Goal: Transaction & Acquisition: Purchase product/service

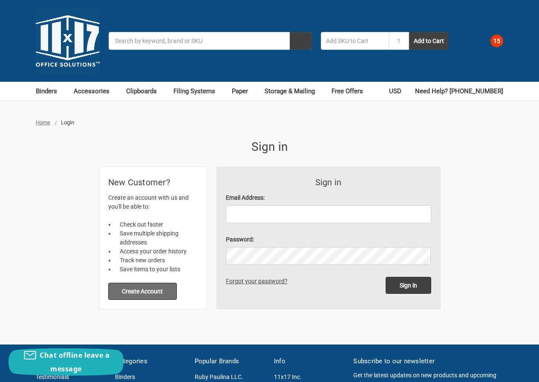
click at [158, 292] on button "Create Account" at bounding box center [142, 291] width 69 height 17
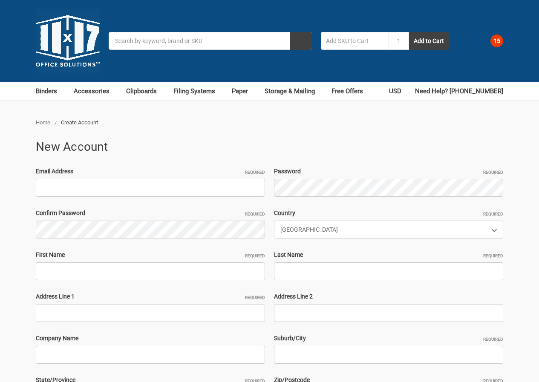
click at [160, 179] on input "Email Address Required" at bounding box center [150, 188] width 229 height 18
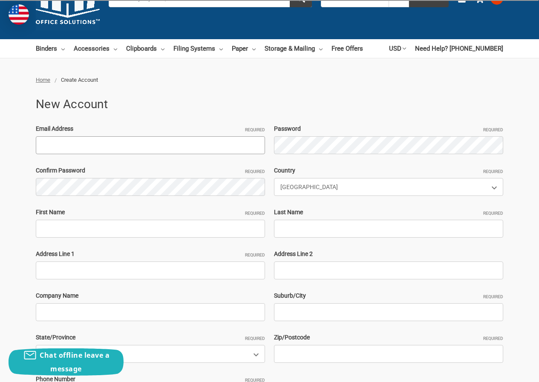
paste input "[EMAIL_ADDRESS][DOMAIN_NAME]"
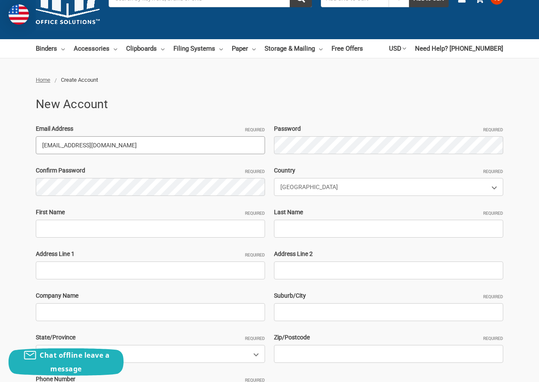
type input "JOELUNA691@hotmail.com"
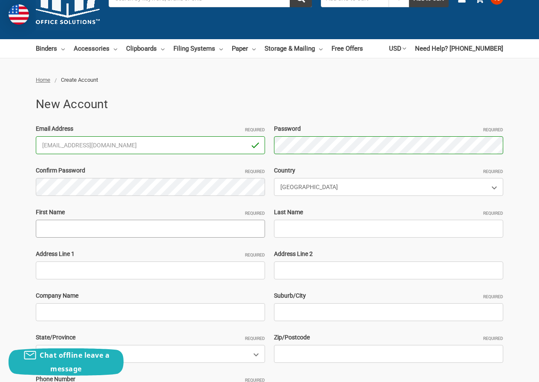
click at [93, 235] on input "First Name Required" at bounding box center [150, 229] width 229 height 18
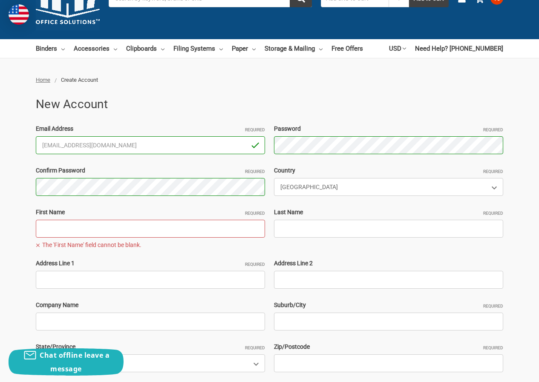
paste input "JOELUNAAbraham Sam"
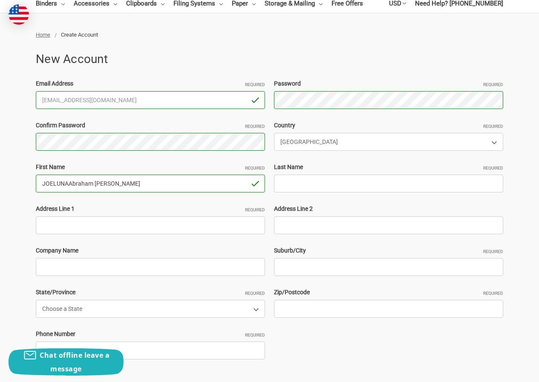
scroll to position [128, 0]
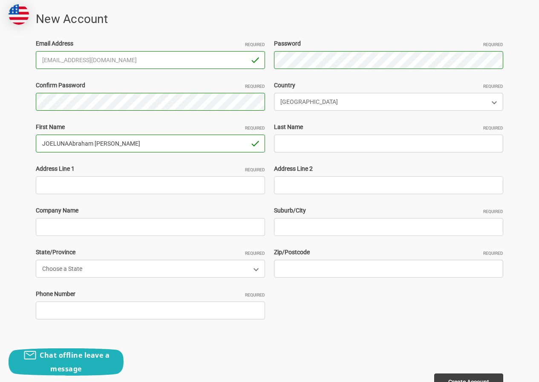
drag, startPoint x: 69, startPoint y: 144, endPoint x: 224, endPoint y: 153, distance: 154.8
click at [224, 153] on div "Email Address Required JOELUNA691@hotmail.com Password Required Passwords must …" at bounding box center [270, 185] width 476 height 292
type input "JOELUNA"
click at [295, 139] on input "Last Name Required" at bounding box center [388, 144] width 229 height 18
paste input "Abraham Sam"
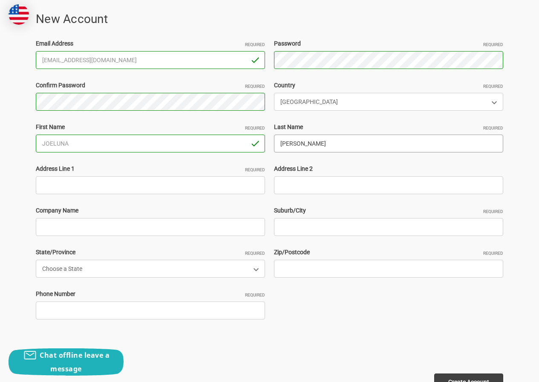
type input "Abraham Sam"
click at [127, 201] on div "Email Address Required JOELUNA691@hotmail.com Password Required Passwords must …" at bounding box center [270, 185] width 476 height 292
click at [118, 189] on input "Address Line 1 Required" at bounding box center [150, 185] width 229 height 18
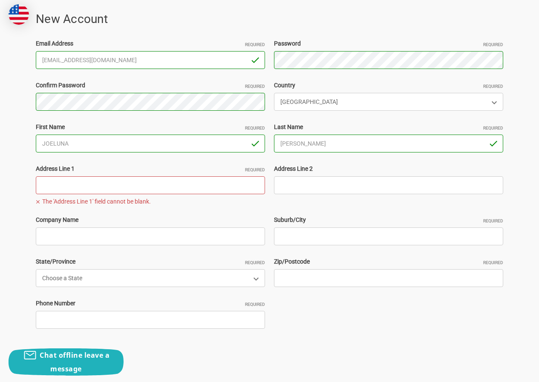
paste input "1 clifton avenue unit 1 Ansonia Connecticut 06401"
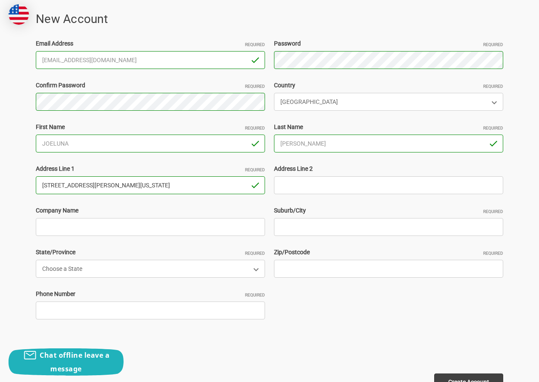
click at [162, 185] on input "1 clifton avenue unit 1 Ansonia Connecticut 06401" at bounding box center [150, 185] width 229 height 18
type input "1 clifton avenue unit 1 Ansonia Connecticut"
click at [292, 281] on div "Email Address Required JOELUNA691@hotmail.com Password Required Passwords must …" at bounding box center [270, 185] width 476 height 292
click at [292, 268] on input "Zip/Postcode Required" at bounding box center [388, 269] width 229 height 18
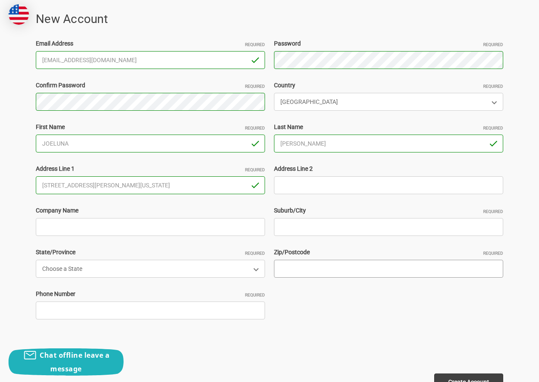
paste input "06401"
type input "06401"
click at [119, 184] on input "1 clifton avenue unit 1 Ansonia Connecticut" at bounding box center [150, 185] width 229 height 18
type input "1 clifton avenue unit 1 Connecticut"
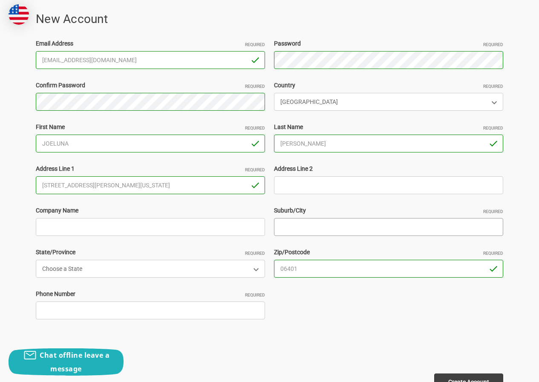
click at [290, 219] on input "Suburb/City Required" at bounding box center [388, 227] width 229 height 18
paste input "Ansonia"
type input "Ansonia"
click at [124, 175] on div "Address Line 1 Required 1 clifton avenue unit 1 Connecticut The 'Address Line 1…" at bounding box center [151, 179] width 238 height 30
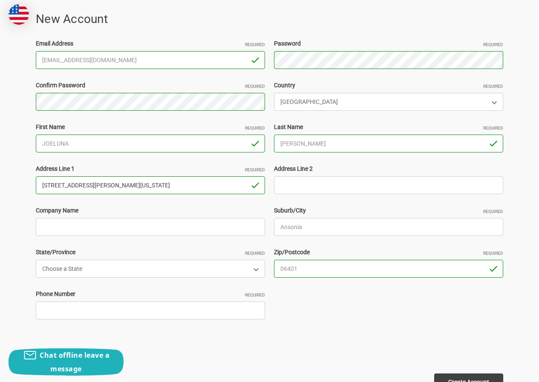
click at [123, 186] on input "1 clifton avenue unit 1 Connecticut" at bounding box center [150, 185] width 229 height 18
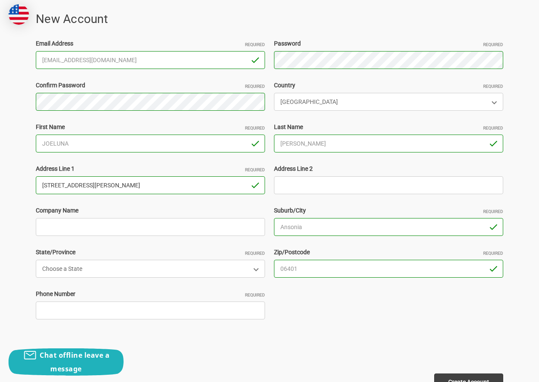
type input "[STREET_ADDRESS][PERSON_NAME]"
click at [135, 276] on select "Choose a State Alabama Alaska American Samoa Arizona Arkansas Armed Forces Afri…" at bounding box center [150, 269] width 229 height 18
select select "[US_STATE]"
click at [36, 260] on select "Choose a State Alabama Alaska American Samoa Arizona Arkansas Armed Forces Afri…" at bounding box center [150, 269] width 229 height 18
click at [99, 311] on input "Phone Number Required" at bounding box center [150, 310] width 229 height 18
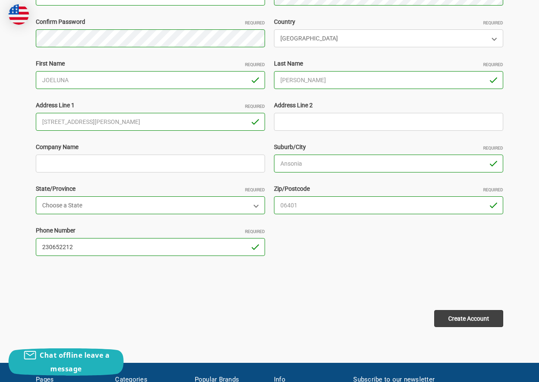
scroll to position [255, 0]
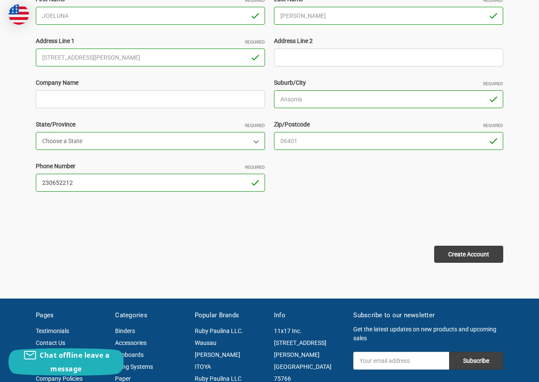
type input "230652212"
click at [473, 252] on input "Create Account" at bounding box center [468, 254] width 69 height 17
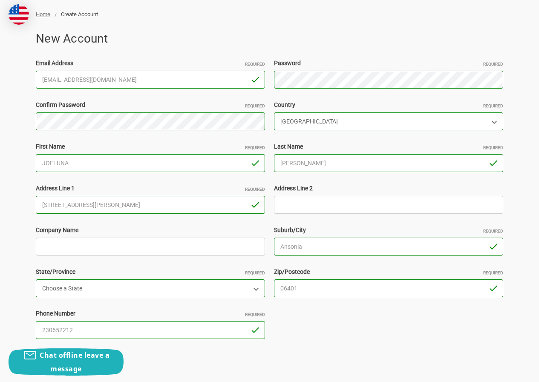
scroll to position [0, 0]
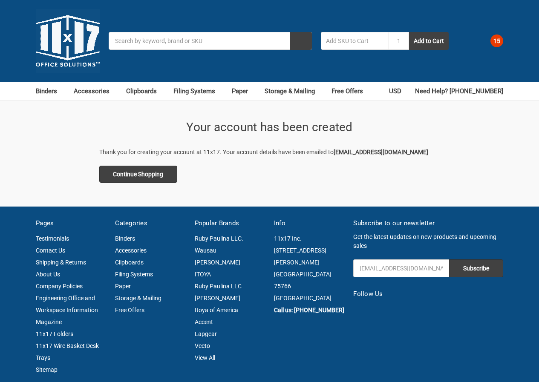
click at [486, 38] on link "15" at bounding box center [489, 41] width 28 height 22
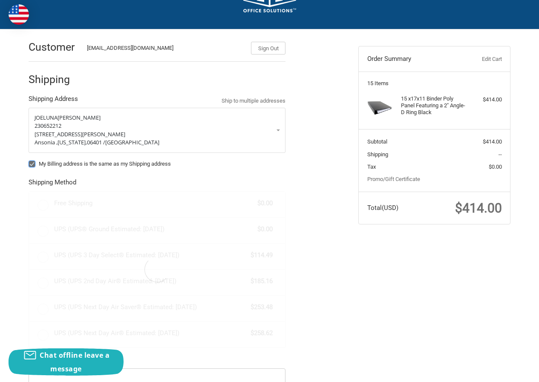
scroll to position [128, 0]
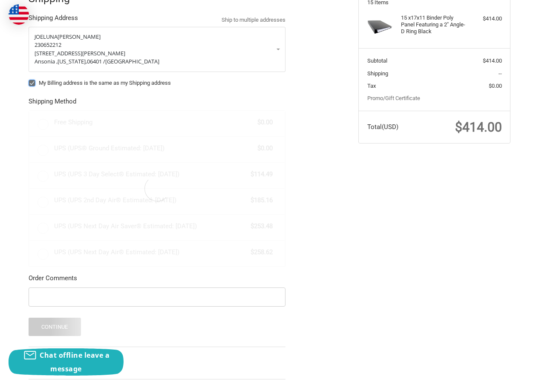
radio input "true"
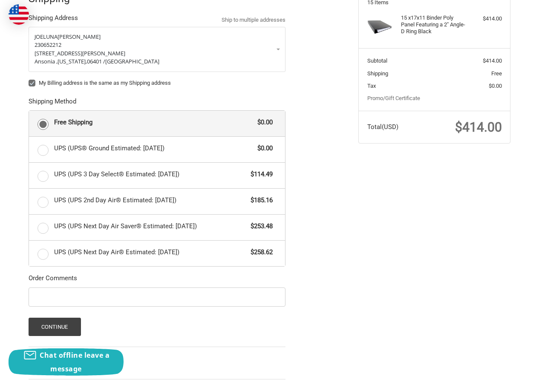
click at [34, 83] on label "My Billing address is the same as my Shipping address" at bounding box center [157, 83] width 257 height 7
click at [29, 79] on input "My Billing address is the same as my Shipping address" at bounding box center [29, 79] width 0 height 0
checkbox input "false"
click at [66, 318] on button "Continue" at bounding box center [55, 327] width 52 height 18
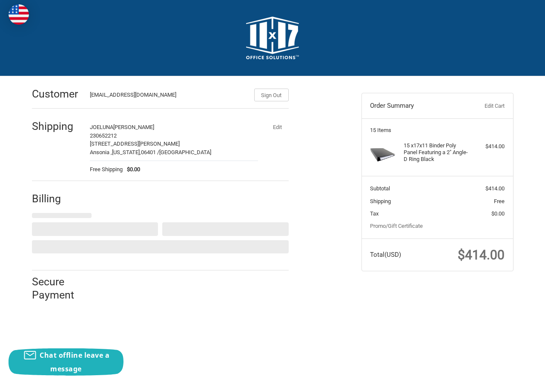
select select "US"
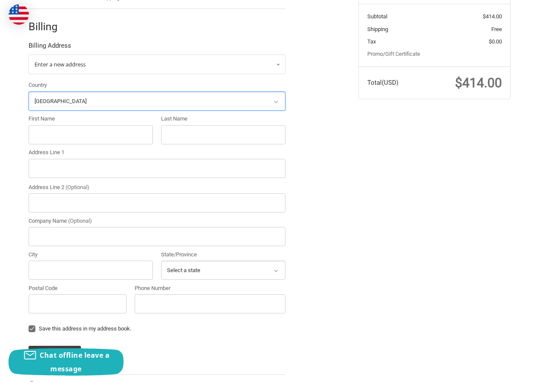
scroll to position [176, 0]
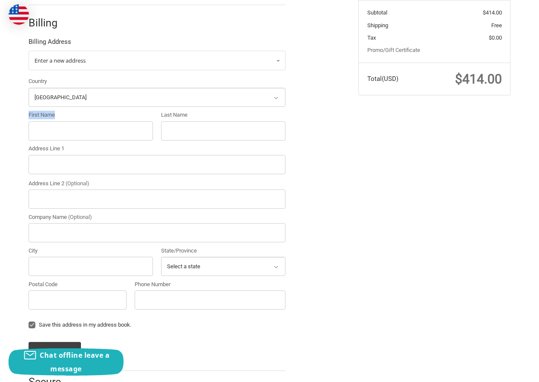
click at [81, 120] on div "First Name" at bounding box center [91, 125] width 124 height 29
click at [79, 130] on input "First Name" at bounding box center [91, 130] width 124 height 19
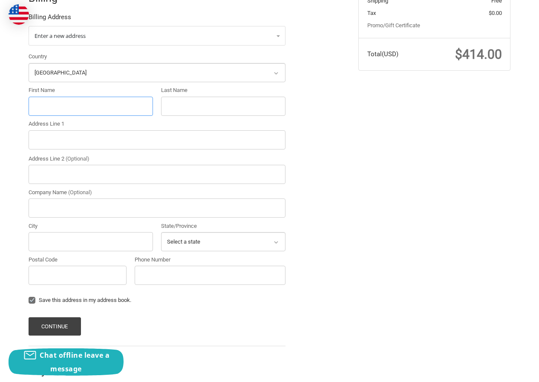
scroll to position [213, 0]
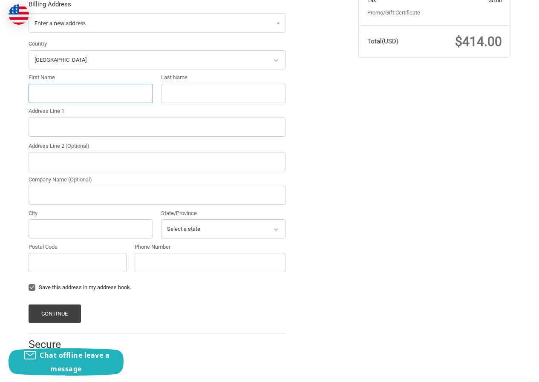
click at [89, 96] on input "First Name" at bounding box center [91, 93] width 124 height 19
click at [89, 88] on input "First Name" at bounding box center [91, 93] width 124 height 19
paste input "Paul G Smith"
drag, startPoint x: 47, startPoint y: 97, endPoint x: 127, endPoint y: 95, distance: 80.1
click at [127, 95] on input "Paul G Smith" at bounding box center [91, 93] width 124 height 19
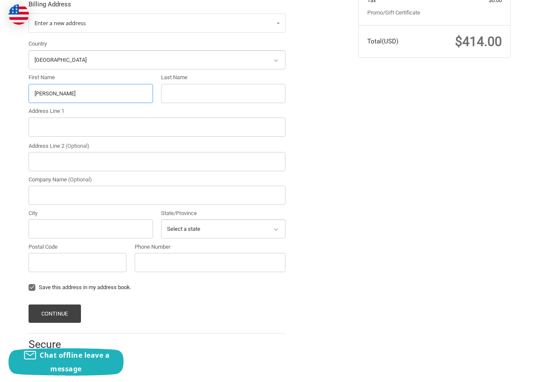
type input "Paul"
click at [182, 96] on input "Last Name" at bounding box center [223, 93] width 124 height 19
paste input "G Smith"
type input "G Smith"
click at [101, 128] on input "Address Line 1" at bounding box center [157, 127] width 257 height 19
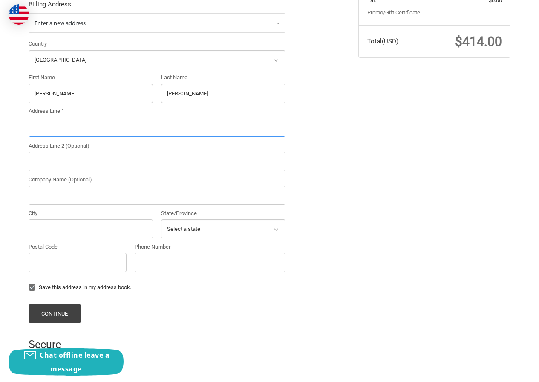
paste input ""854 N Pine RdEssexville, MI 48732 ""
click at [119, 123] on input ""854 N Pine RdEssexville, MI 48732 "" at bounding box center [157, 127] width 257 height 19
type input ""854 N Pine RdEssexville, MI ""
click at [103, 257] on input "Postal Code" at bounding box center [78, 262] width 98 height 19
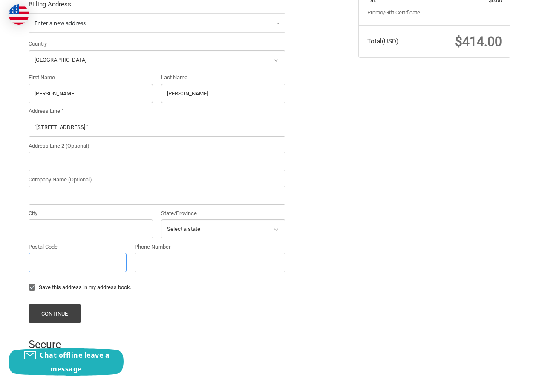
paste input "48732"
type input "48732"
click at [83, 128] on input ""854 N Pine RdEssexville, MI "" at bounding box center [157, 127] width 257 height 19
click at [82, 128] on input ""854 N Pine RdEssexville, MI "" at bounding box center [157, 127] width 257 height 19
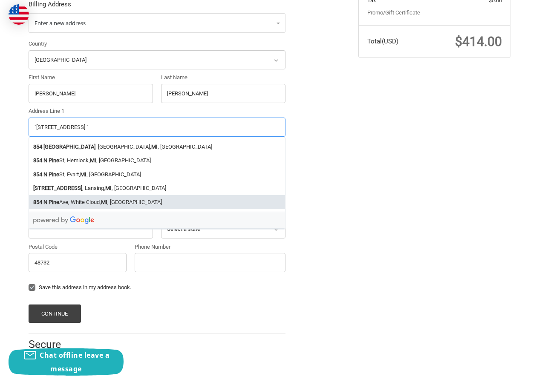
type input ""854 N Pine , MI ""
click at [0, 241] on div "Customer JOELUNA691@hotmail.com Sign Out Shipping JOELUNA Abraham Sam 230652212…" at bounding box center [269, 118] width 539 height 511
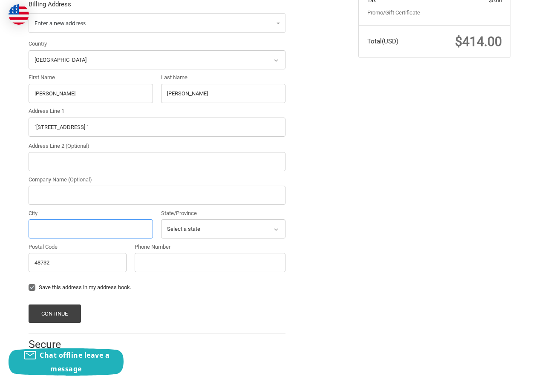
drag, startPoint x: 55, startPoint y: 229, endPoint x: 62, endPoint y: 221, distance: 10.5
click at [55, 228] on input "City" at bounding box center [91, 228] width 124 height 19
paste input "RdEssexville"
type input "RdEssexville"
drag, startPoint x: 63, startPoint y: 128, endPoint x: 112, endPoint y: 130, distance: 49.0
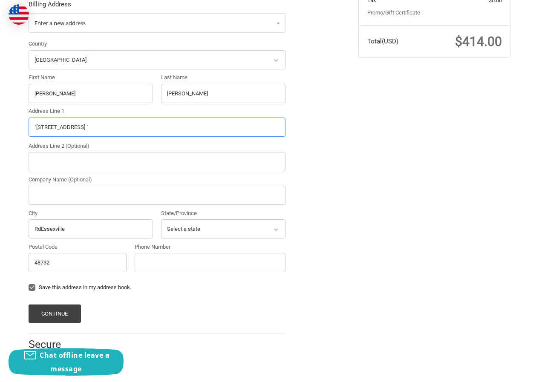
click at [112, 130] on input ""854 N Pine , MI "" at bounding box center [157, 127] width 257 height 19
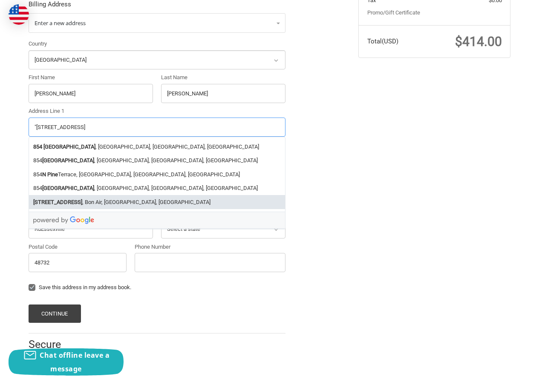
type input ""854 N Pine"
drag, startPoint x: 182, startPoint y: 257, endPoint x: 191, endPoint y: 258, distance: 8.6
click at [182, 264] on input "Phone Number" at bounding box center [210, 262] width 151 height 19
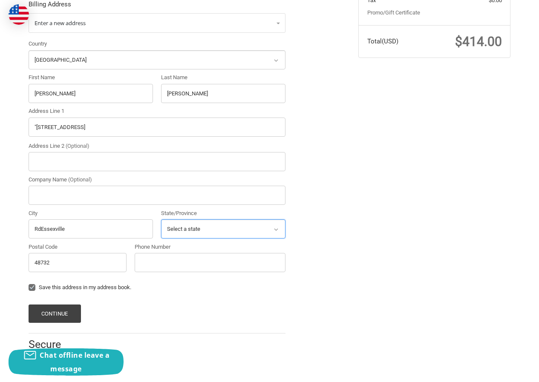
click at [194, 229] on select "Select a state [US_STATE] [US_STATE] [US_STATE] [US_STATE] [US_STATE] Armed For…" at bounding box center [223, 228] width 124 height 19
select select "MI"
click at [161, 219] on select "Select a state [US_STATE] [US_STATE] [US_STATE] [US_STATE] [US_STATE] Armed For…" at bounding box center [223, 228] width 124 height 19
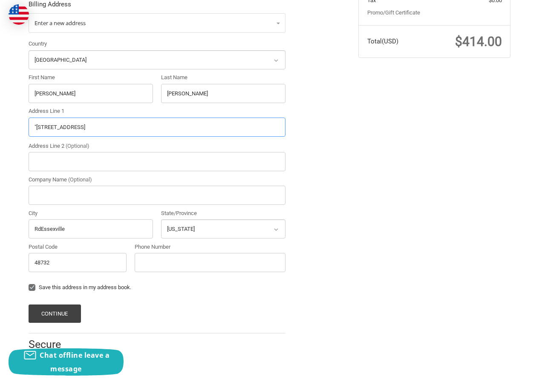
click at [35, 126] on input ""854 N Pine" at bounding box center [157, 127] width 257 height 19
drag, startPoint x: 37, startPoint y: 128, endPoint x: 11, endPoint y: 132, distance: 26.7
click at [11, 132] on div "Customer [EMAIL_ADDRESS][DOMAIN_NAME] Sign Out Shipping JOELUNA [PERSON_NAME] 2…" at bounding box center [269, 118] width 539 height 511
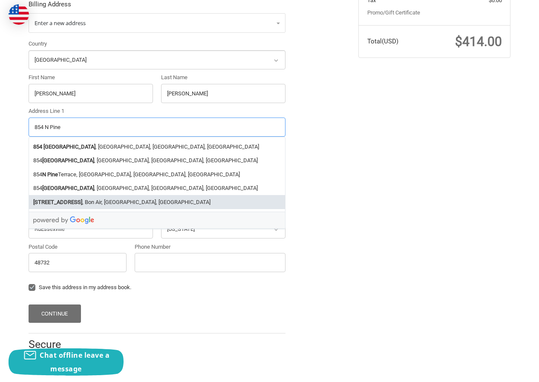
type input "854 N Pine"
click at [61, 304] on button "Continue" at bounding box center [55, 313] width 52 height 18
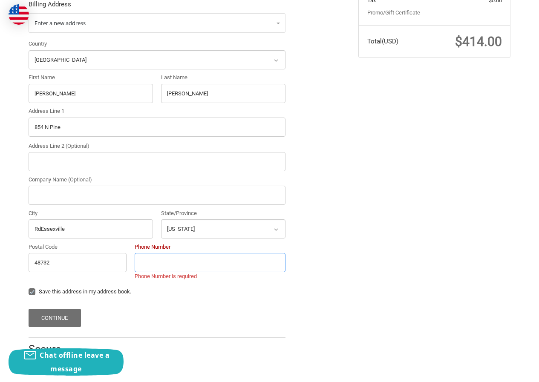
scroll to position [218, 0]
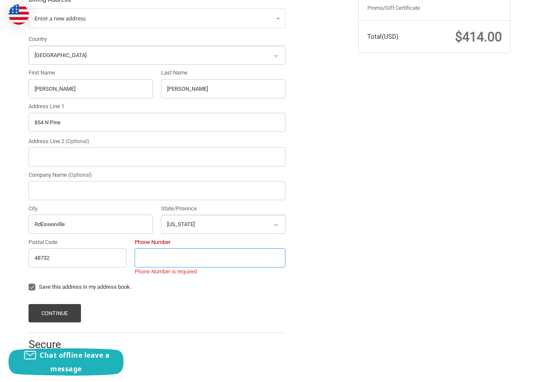
click at [165, 259] on input "Phone Number" at bounding box center [210, 257] width 151 height 19
type input "23065214152"
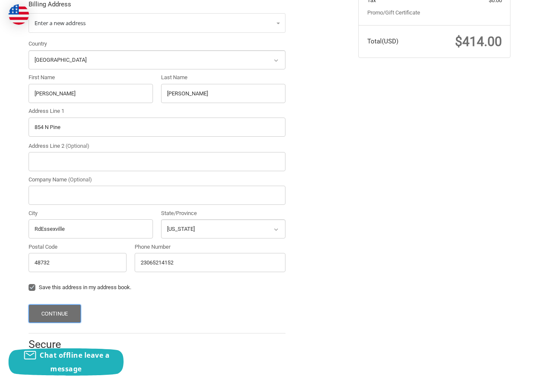
click at [66, 314] on button "Continue" at bounding box center [55, 313] width 52 height 18
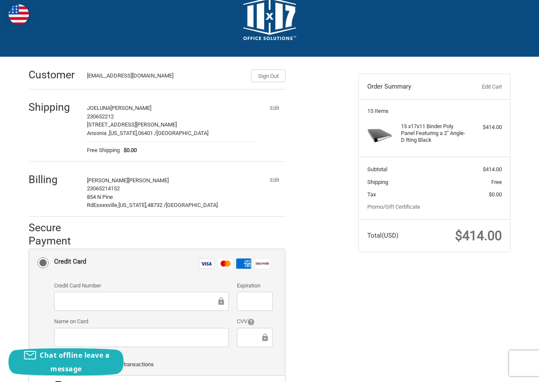
scroll to position [104, 0]
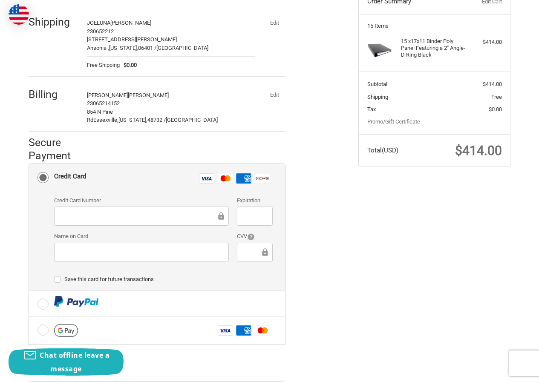
click at [275, 86] on div "Billing Paul G Smith 23065214152 854 N Pine RdEssexville, Michigan, 48732 / Uni…" at bounding box center [157, 106] width 257 height 52
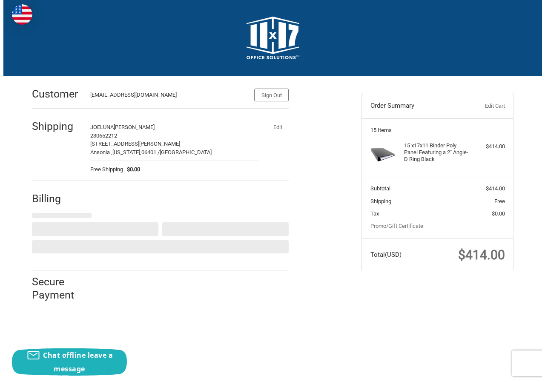
scroll to position [0, 0]
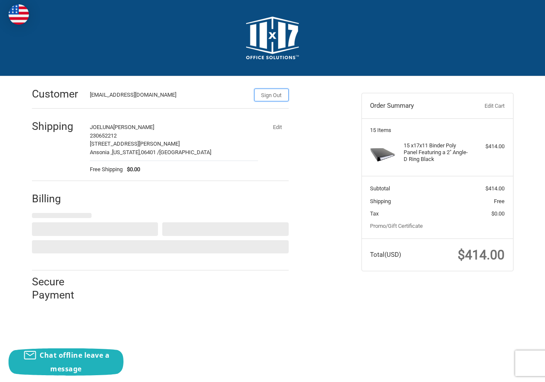
click at [272, 93] on button "Sign Out" at bounding box center [271, 95] width 34 height 13
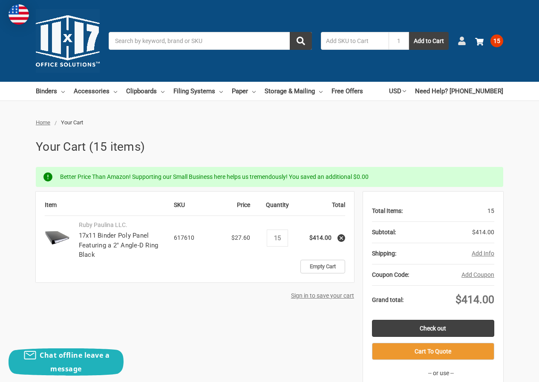
click at [463, 38] on use at bounding box center [461, 41] width 7 height 9
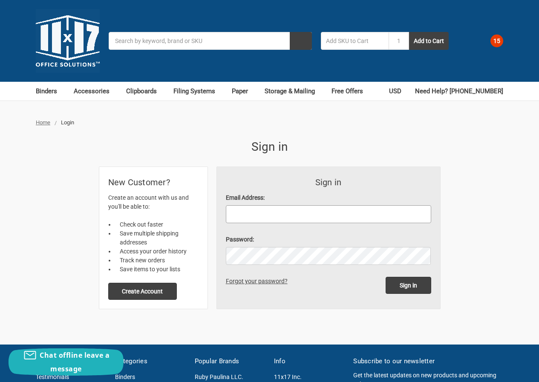
paste input "[EMAIL_ADDRESS][DOMAIN_NAME]"
type input "[EMAIL_ADDRESS][DOMAIN_NAME]"
click at [292, 252] on div "Password:" at bounding box center [328, 250] width 205 height 30
click at [392, 285] on input "Sign in" at bounding box center [408, 285] width 46 height 17
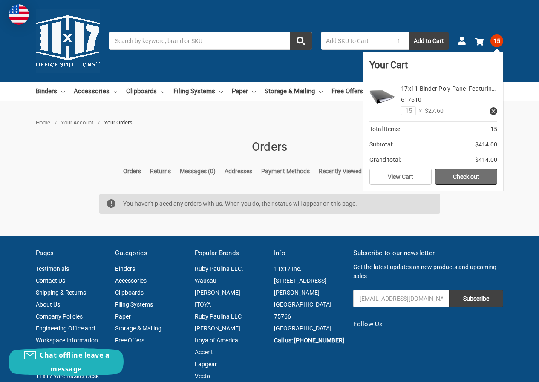
click at [450, 177] on link "Check out" at bounding box center [466, 177] width 62 height 16
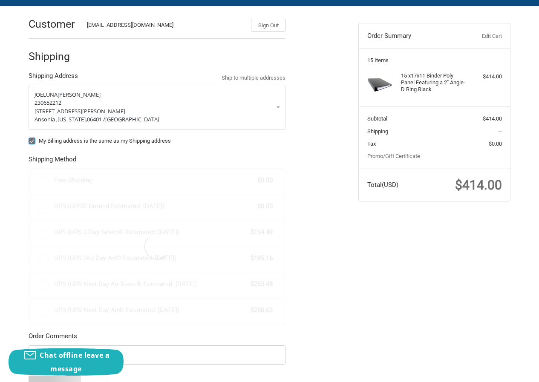
scroll to position [118, 0]
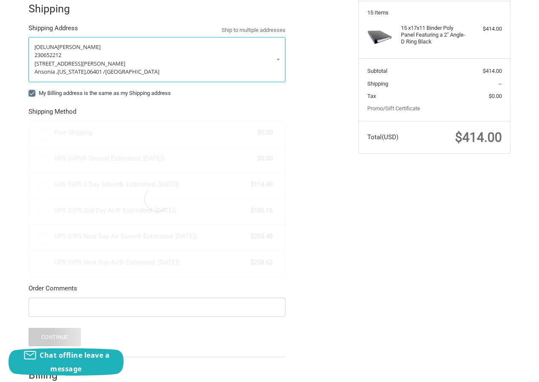
radio input "true"
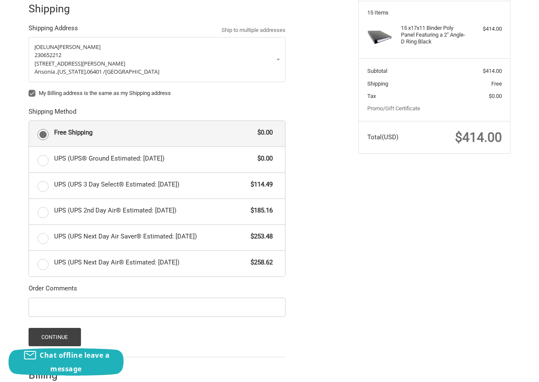
click at [32, 92] on label "My Billing address is the same as my Shipping address" at bounding box center [157, 93] width 257 height 7
click at [29, 89] on input "My Billing address is the same as my Shipping address" at bounding box center [29, 89] width 0 height 0
checkbox input "false"
click at [63, 334] on button "Continue" at bounding box center [55, 337] width 52 height 18
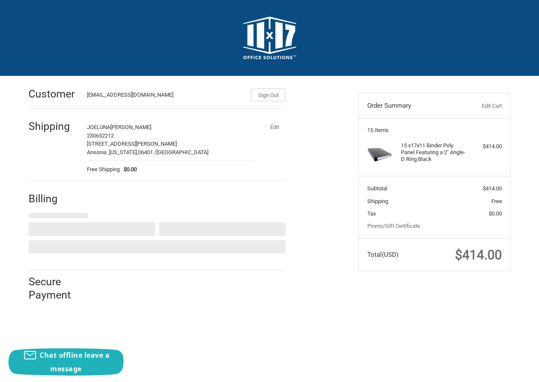
select select "US"
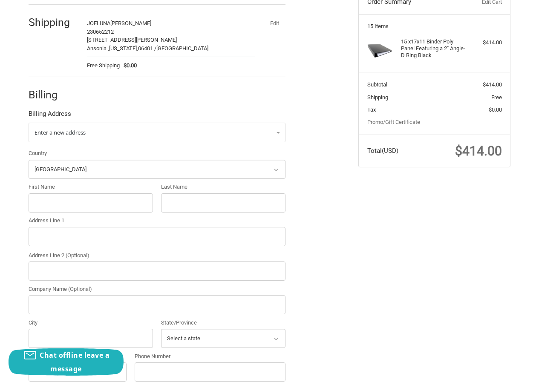
scroll to position [104, 0]
click at [52, 198] on input "First Name" at bounding box center [91, 202] width 124 height 19
paste input "" [PERSON_NAME] ""
drag, startPoint x: 57, startPoint y: 201, endPoint x: 128, endPoint y: 199, distance: 70.7
click at [128, 199] on input "" [PERSON_NAME] "" at bounding box center [91, 202] width 124 height 19
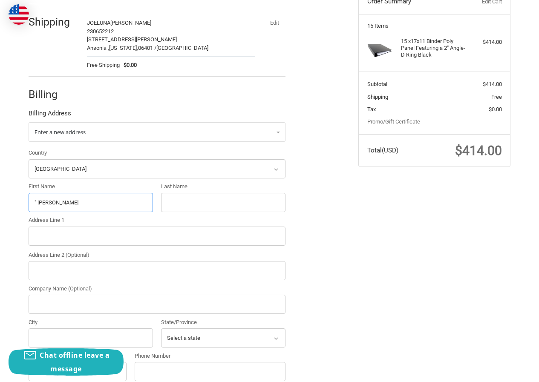
type input "" [PERSON_NAME]"
click at [180, 203] on input "Last Name" at bounding box center [223, 202] width 124 height 19
paste input "[PERSON_NAME] ""
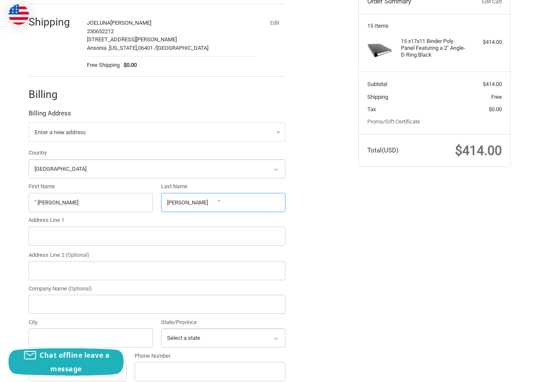
drag, startPoint x: 178, startPoint y: 204, endPoint x: 216, endPoint y: 200, distance: 38.1
click at [216, 200] on input "[PERSON_NAME] "" at bounding box center [223, 202] width 124 height 19
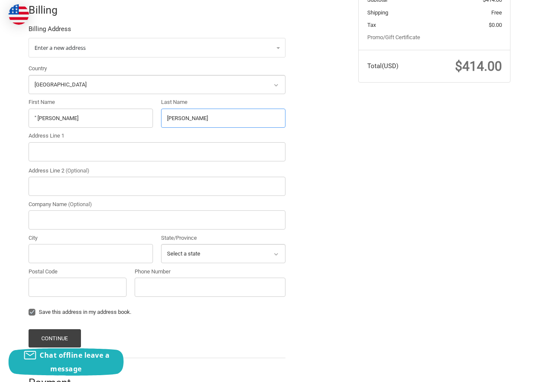
scroll to position [189, 0]
type input "[PERSON_NAME]"
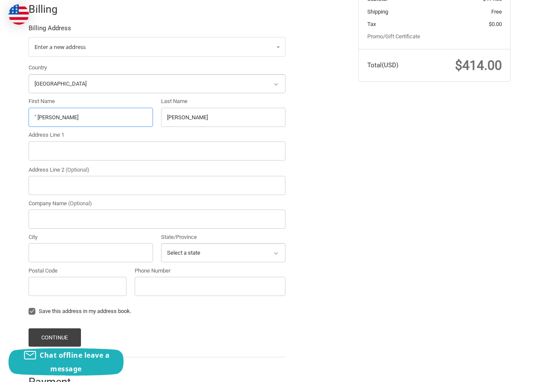
drag, startPoint x: 38, startPoint y: 115, endPoint x: 68, endPoint y: 134, distance: 36.0
click at [21, 115] on div "Customer [EMAIL_ADDRESS][DOMAIN_NAME] Sign Out Shipping JOELUNA [PERSON_NAME] 2…" at bounding box center [269, 142] width 511 height 511
type input "[PERSON_NAME]"
click at [75, 149] on input "Address Line 1" at bounding box center [157, 150] width 257 height 19
paste input "[STREET_ADDRESS]"
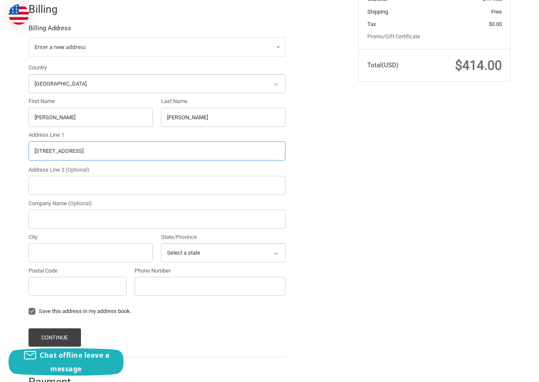
click at [115, 147] on input "[STREET_ADDRESS]" at bounding box center [157, 150] width 257 height 19
click at [122, 149] on input "[STREET_ADDRESS]" at bounding box center [157, 150] width 257 height 19
click at [125, 151] on input "[STREET_ADDRESS]" at bounding box center [157, 150] width 257 height 19
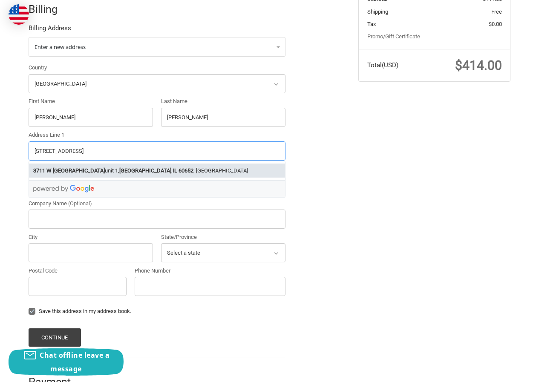
click at [178, 172] on strong "60652" at bounding box center [185, 170] width 15 height 9
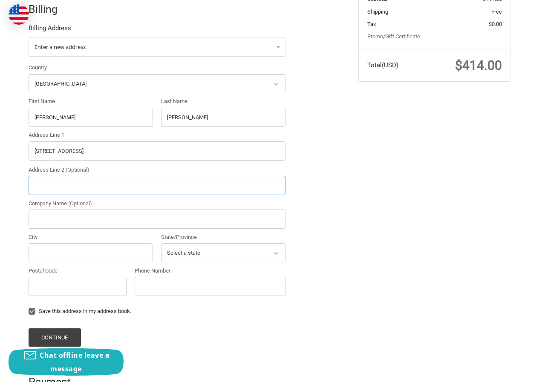
type input "[STREET_ADDRESS]"
type input "unit 1"
type input "[GEOGRAPHIC_DATA]"
select select "IL"
type input "60652"
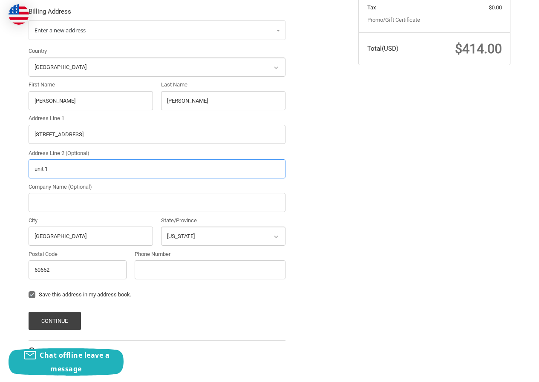
scroll to position [213, 0]
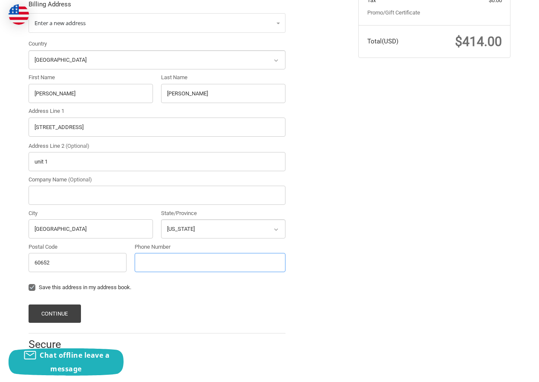
click at [142, 270] on input "Phone Number" at bounding box center [210, 262] width 151 height 19
type input "23065214152"
click at [64, 305] on button "Continue" at bounding box center [55, 313] width 52 height 18
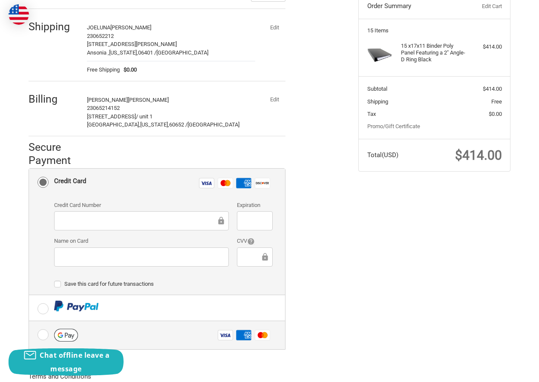
scroll to position [201, 0]
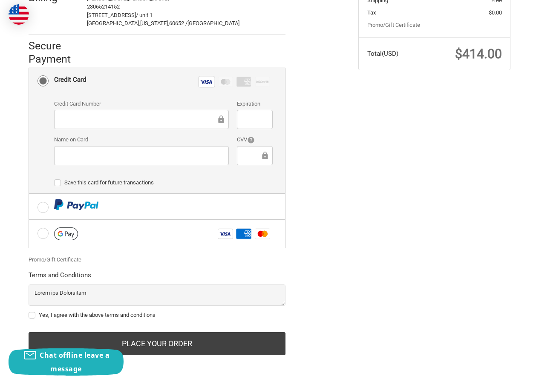
click at [247, 162] on div at bounding box center [254, 155] width 35 height 19
click at [67, 316] on label "Yes, I agree with the above terms and conditions" at bounding box center [157, 315] width 257 height 7
click at [29, 311] on input "Yes, I agree with the above terms and conditions" at bounding box center [29, 311] width 0 height 0
checkbox input "true"
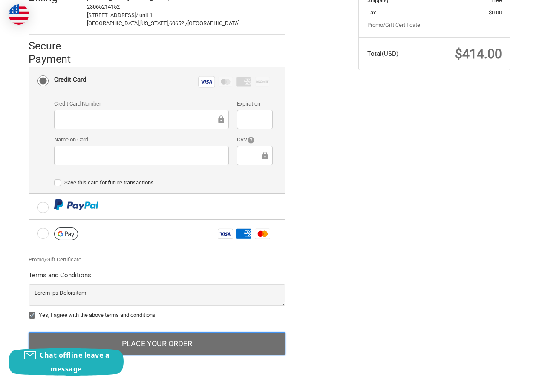
click at [141, 344] on button "Place Your Order" at bounding box center [157, 343] width 257 height 23
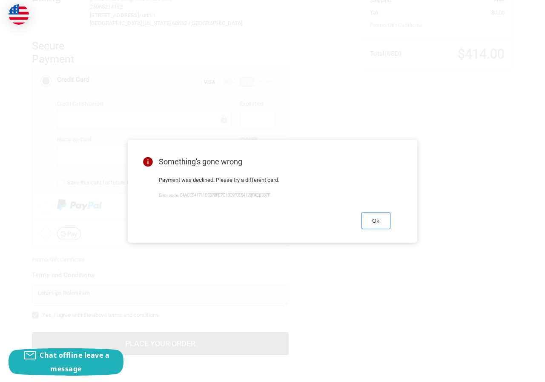
click at [388, 224] on button "Ok" at bounding box center [375, 220] width 29 height 17
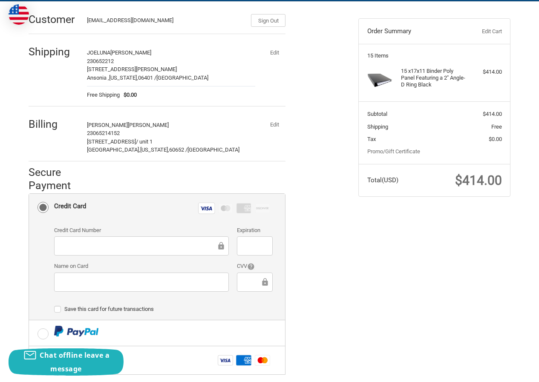
scroll to position [74, 0]
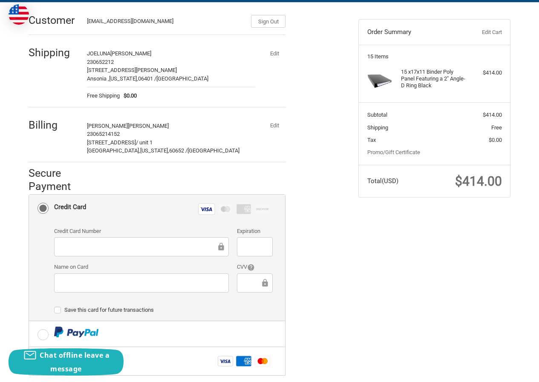
click at [253, 124] on p "[PERSON_NAME]" at bounding box center [171, 126] width 168 height 9
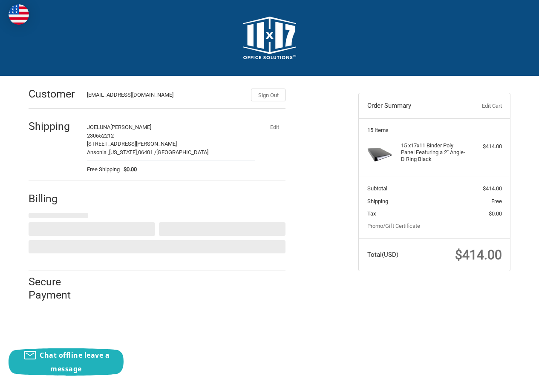
scroll to position [0, 0]
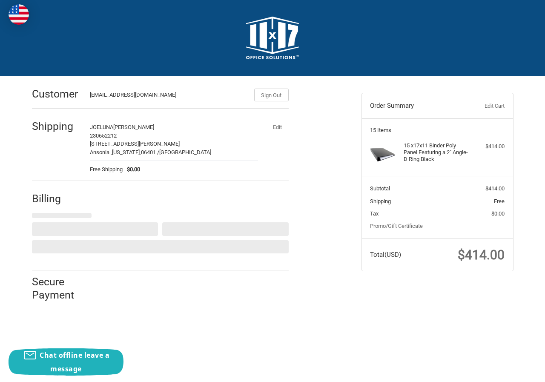
select select "US"
select select "IL"
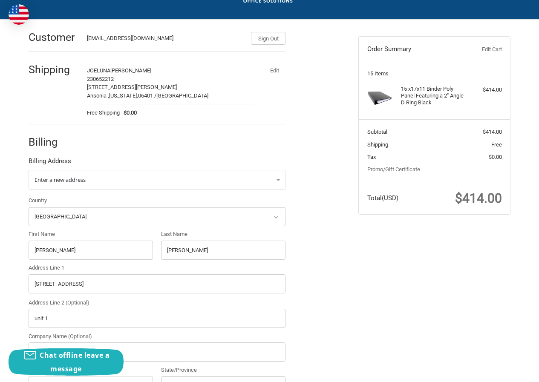
scroll to position [128, 0]
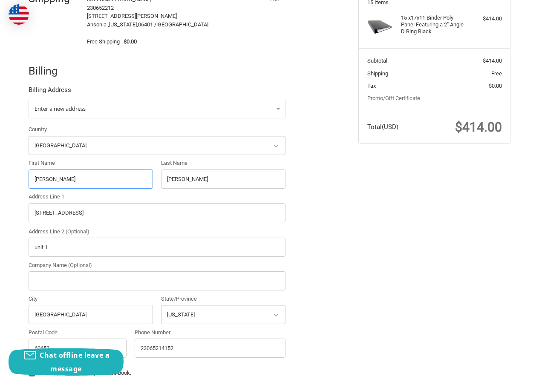
drag, startPoint x: 64, startPoint y: 175, endPoint x: 7, endPoint y: 192, distance: 59.7
click at [2, 191] on div "Customer [EMAIL_ADDRESS][DOMAIN_NAME] Sign Out Shipping JOELUNA [PERSON_NAME] 2…" at bounding box center [269, 203] width 539 height 511
paste input ""[PERSON_NAME] ""
drag, startPoint x: 50, startPoint y: 181, endPoint x: 99, endPoint y: 175, distance: 49.3
click at [99, 175] on input ""[PERSON_NAME] "" at bounding box center [91, 178] width 124 height 19
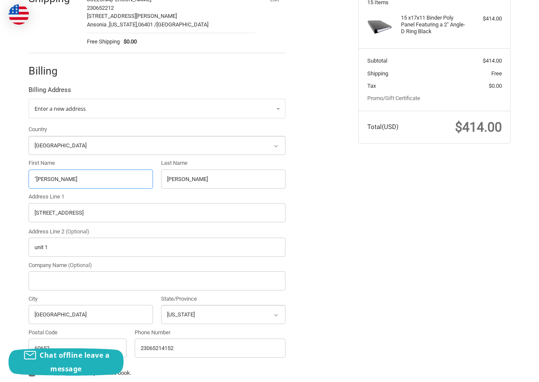
type input ""[PERSON_NAME]"
drag, startPoint x: 136, startPoint y: 182, endPoint x: 123, endPoint y: 182, distance: 13.2
click at [120, 182] on div "Country Select a country [GEOGRAPHIC_DATA] [GEOGRAPHIC_DATA] [GEOGRAPHIC_DATA] …" at bounding box center [156, 243] width 265 height 236
paste input "[PERSON_NAME] ""
drag, startPoint x: 176, startPoint y: 183, endPoint x: 135, endPoint y: 185, distance: 40.9
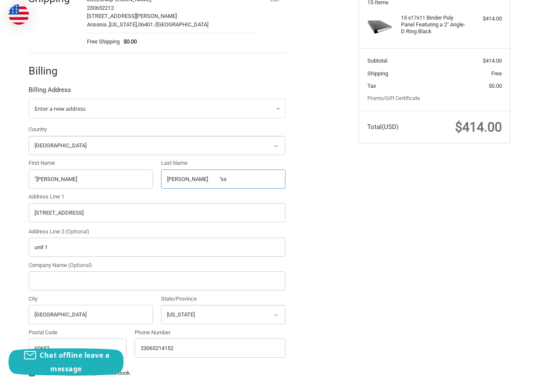
click at [92, 184] on div "Country Select a country [GEOGRAPHIC_DATA] [GEOGRAPHIC_DATA] [GEOGRAPHIC_DATA] …" at bounding box center [156, 243] width 265 height 236
paste input "text"
drag, startPoint x: 179, startPoint y: 183, endPoint x: 220, endPoint y: 182, distance: 40.9
click at [243, 182] on input "[PERSON_NAME]" at bounding box center [223, 178] width 124 height 19
type input "[PERSON_NAME]"
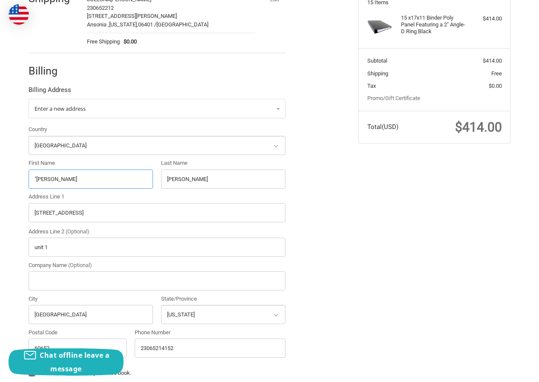
drag, startPoint x: 36, startPoint y: 176, endPoint x: 15, endPoint y: 185, distance: 22.7
click at [15, 185] on div "Customer [EMAIL_ADDRESS][DOMAIN_NAME] Sign Out Shipping JOELUNA [PERSON_NAME] 2…" at bounding box center [269, 203] width 511 height 511
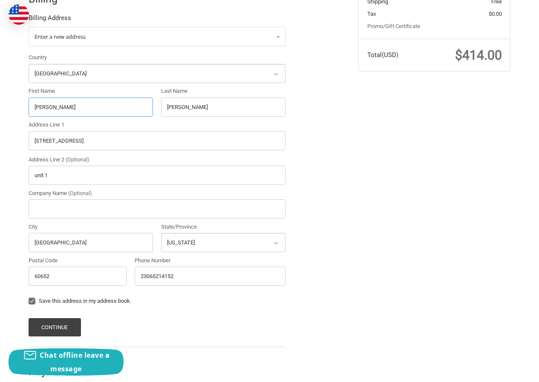
scroll to position [213, 0]
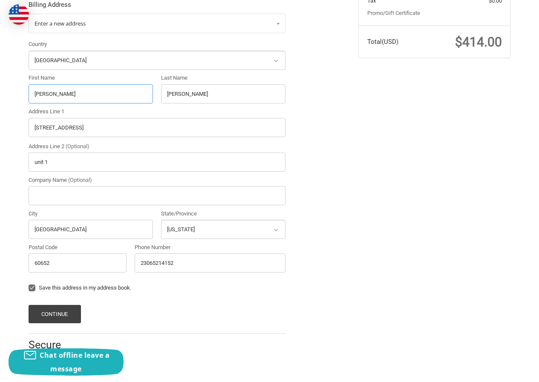
type input "[PERSON_NAME]"
drag, startPoint x: 100, startPoint y: 132, endPoint x: 0, endPoint y: 142, distance: 101.0
click at [0, 142] on div "Customer [EMAIL_ADDRESS][DOMAIN_NAME] Sign Out Shipping JOELUNA [PERSON_NAME] 2…" at bounding box center [269, 118] width 539 height 511
paste input "745 Appaloosa [GEOGRAPHIC_DATA]"
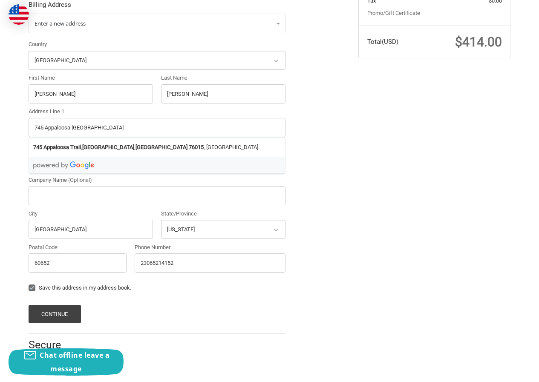
drag, startPoint x: 133, startPoint y: 140, endPoint x: 129, endPoint y: 135, distance: 6.9
click at [129, 137] on div "[STREET_ADDRESS]" at bounding box center [157, 155] width 257 height 37
click at [189, 144] on strong "76015" at bounding box center [196, 147] width 15 height 9
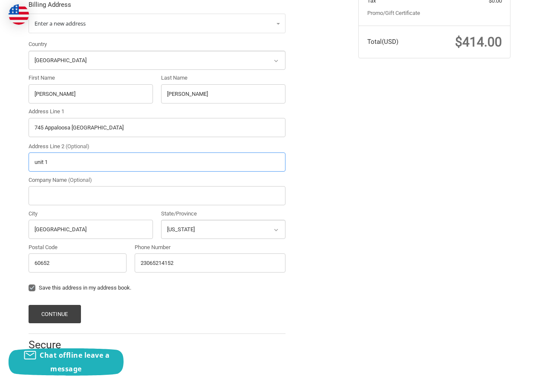
type input "745 Appaloosa Trail"
type input "[GEOGRAPHIC_DATA]"
select select "[GEOGRAPHIC_DATA]"
type input "76015"
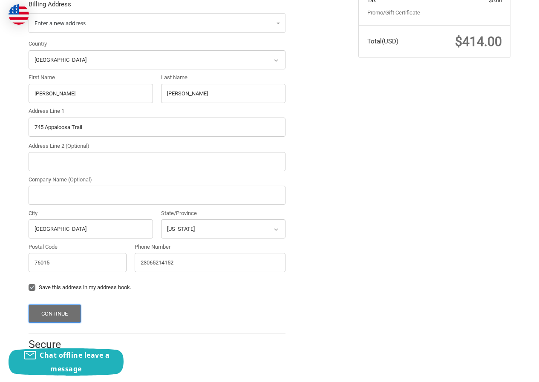
click at [62, 309] on button "Continue" at bounding box center [55, 313] width 52 height 18
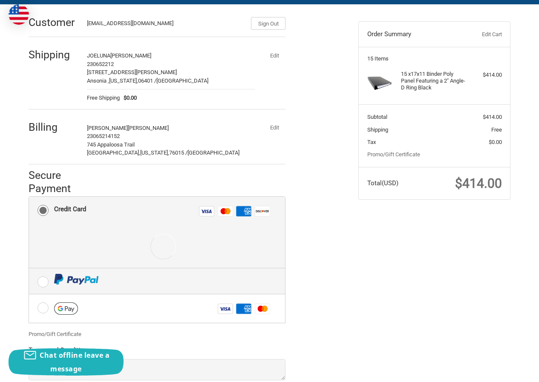
scroll to position [147, 0]
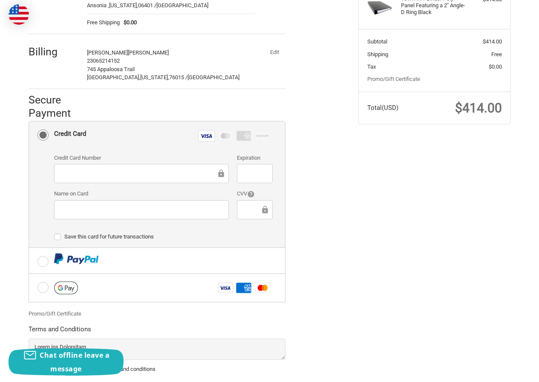
click at [59, 212] on div at bounding box center [141, 209] width 175 height 19
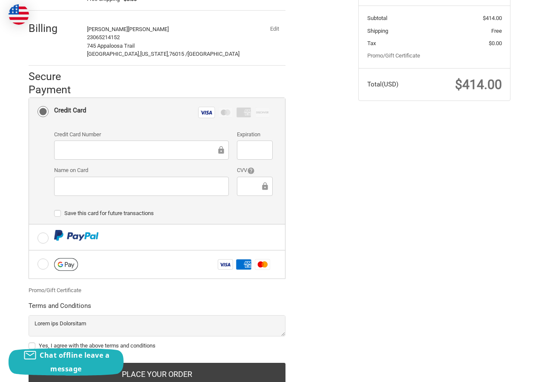
scroll to position [201, 0]
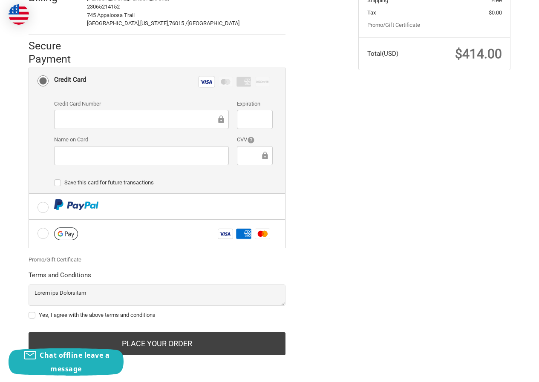
click at [98, 315] on label "Yes, I agree with the above terms and conditions" at bounding box center [157, 315] width 257 height 7
click at [29, 311] on input "Yes, I agree with the above terms and conditions" at bounding box center [29, 311] width 0 height 0
checkbox input "true"
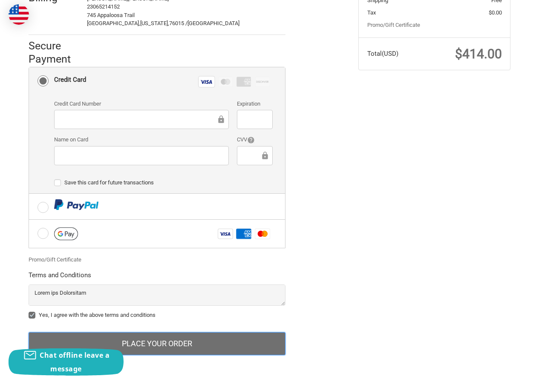
click at [158, 344] on button "Place Your Order" at bounding box center [157, 343] width 257 height 23
click at [143, 340] on button "Place Your Order" at bounding box center [157, 343] width 257 height 23
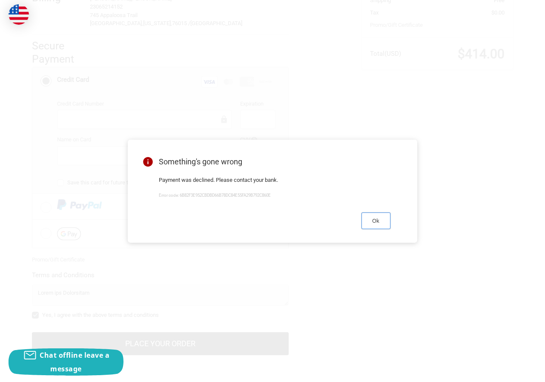
click at [389, 224] on button "Ok" at bounding box center [375, 220] width 29 height 17
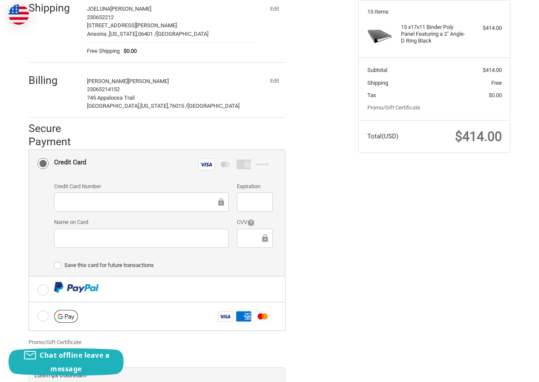
scroll to position [116, 0]
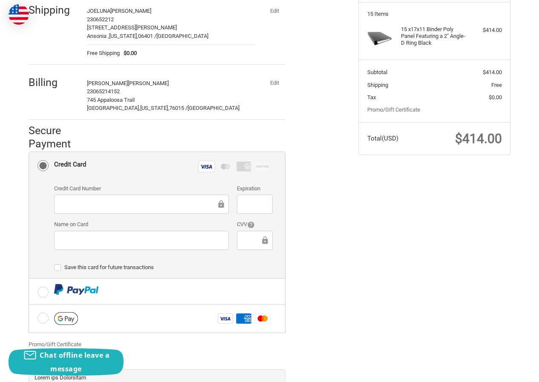
click at [274, 89] on button "Edit" at bounding box center [274, 83] width 22 height 12
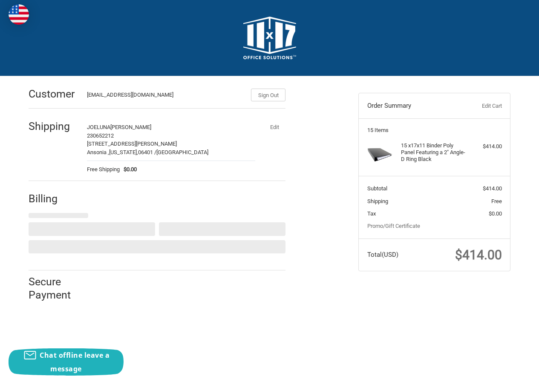
select select "US"
select select "[GEOGRAPHIC_DATA]"
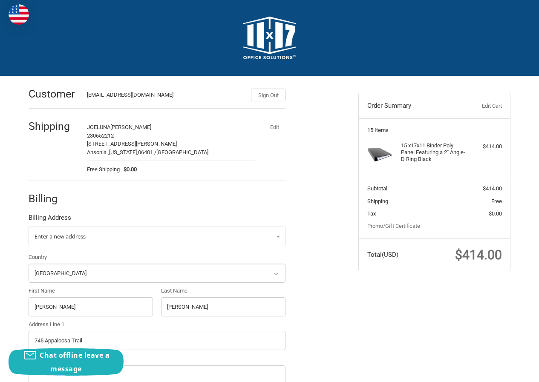
scroll to position [128, 0]
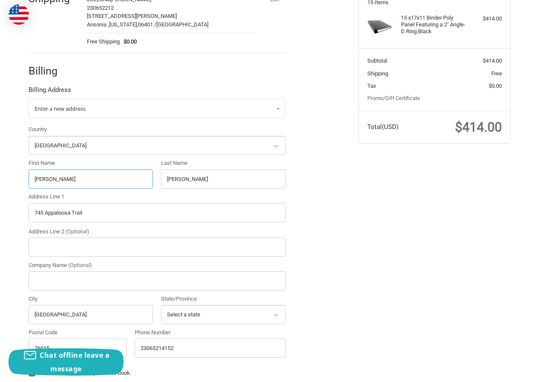
drag, startPoint x: 75, startPoint y: 175, endPoint x: 6, endPoint y: 185, distance: 69.7
click at [6, 185] on div "Customer [EMAIL_ADDRESS][DOMAIN_NAME] Sign Out Shipping JOELUNA [PERSON_NAME] 2…" at bounding box center [269, 203] width 539 height 511
paste input "[PERSON_NAME]"
drag, startPoint x: 51, startPoint y: 178, endPoint x: 58, endPoint y: 176, distance: 8.0
click at [58, 176] on input "[PERSON_NAME]" at bounding box center [91, 178] width 124 height 19
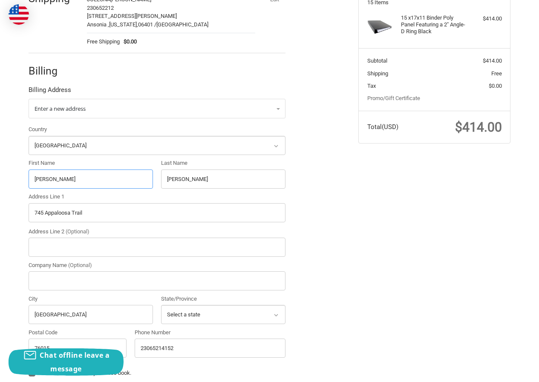
click at [54, 177] on input "[PERSON_NAME]" at bounding box center [91, 178] width 124 height 19
drag, startPoint x: 52, startPoint y: 179, endPoint x: 126, endPoint y: 184, distance: 74.2
click at [126, 184] on input "[PERSON_NAME]" at bounding box center [91, 178] width 124 height 19
type input "[PERSON_NAME]"
drag, startPoint x: 241, startPoint y: 177, endPoint x: 105, endPoint y: 173, distance: 135.4
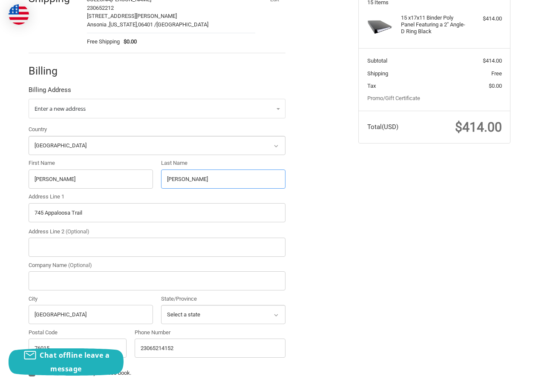
click at [105, 173] on div "Country Select a country [GEOGRAPHIC_DATA] [GEOGRAPHIC_DATA] [GEOGRAPHIC_DATA] …" at bounding box center [156, 243] width 265 height 236
paste input "[PERSON_NAME]"
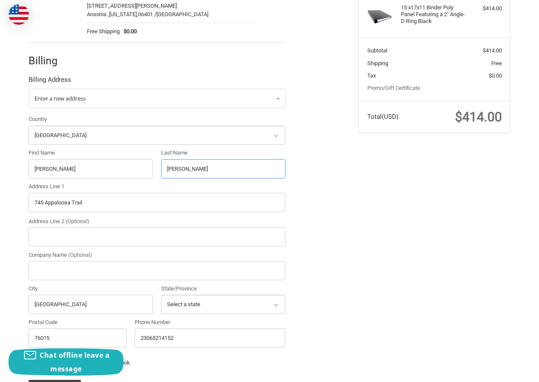
scroll to position [213, 0]
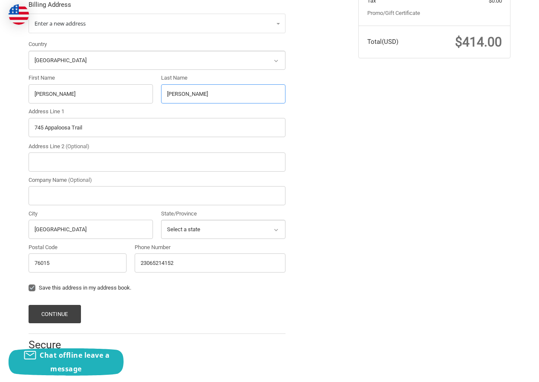
type input "[PERSON_NAME]"
drag, startPoint x: 32, startPoint y: 129, endPoint x: 25, endPoint y: 124, distance: 7.9
click at [0, 126] on div "Customer [EMAIL_ADDRESS][DOMAIN_NAME] Sign Out Shipping JOELUNA [PERSON_NAME] 2…" at bounding box center [269, 118] width 539 height 511
paste input "[STREET_ADDRESS][PERSON_NAME]"
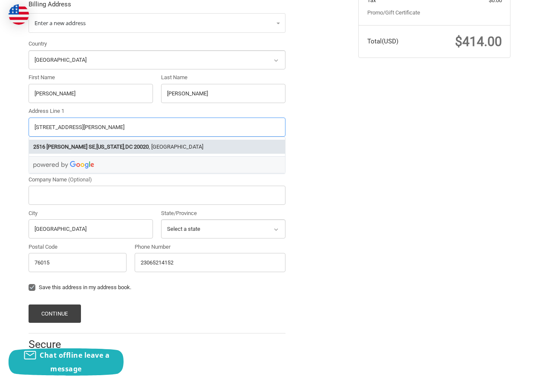
click at [134, 145] on strong "20020" at bounding box center [141, 147] width 15 height 9
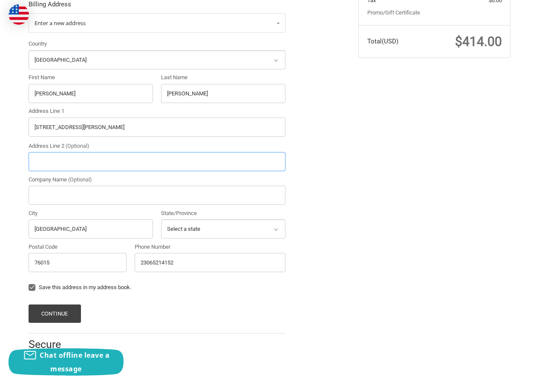
type input "[STREET_ADDRESS][PERSON_NAME]"
type input "[US_STATE]"
select select "DC"
type input "20020"
click at [69, 312] on button "Continue" at bounding box center [55, 313] width 52 height 18
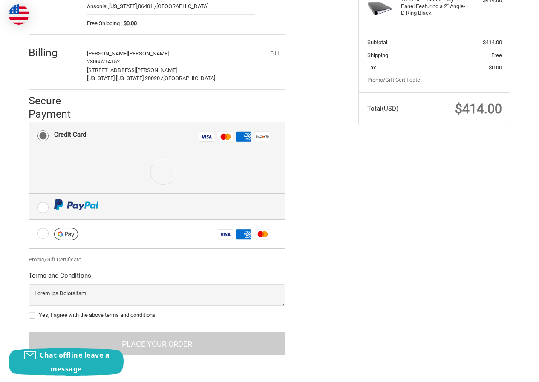
scroll to position [147, 0]
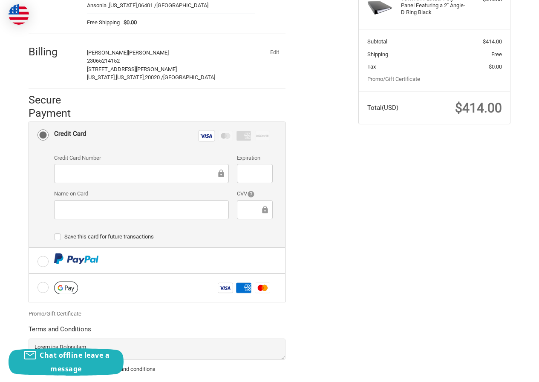
click at [141, 202] on div at bounding box center [141, 209] width 175 height 19
click at [105, 219] on div at bounding box center [141, 209] width 175 height 19
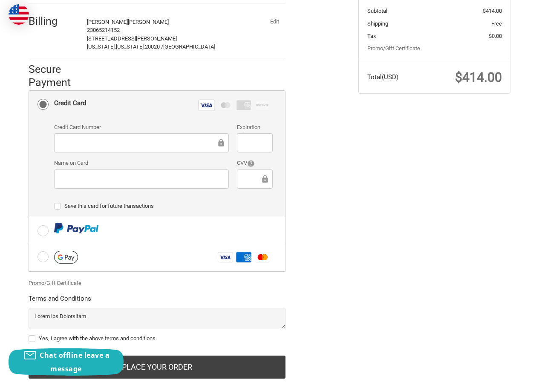
scroll to position [201, 0]
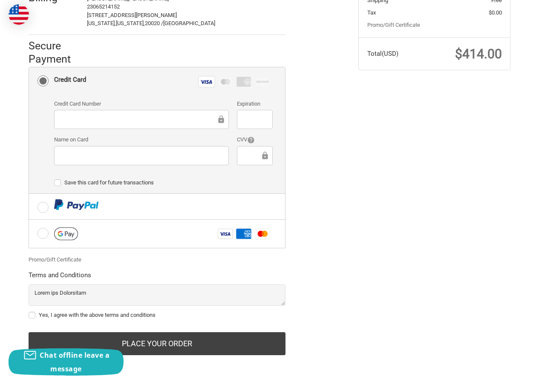
click at [120, 311] on div "Yes, I agree with the above terms and conditions" at bounding box center [157, 316] width 257 height 11
click at [114, 312] on label "Yes, I agree with the above terms and conditions" at bounding box center [157, 315] width 257 height 7
click at [29, 311] on input "Yes, I agree with the above terms and conditions" at bounding box center [29, 311] width 0 height 0
checkbox input "true"
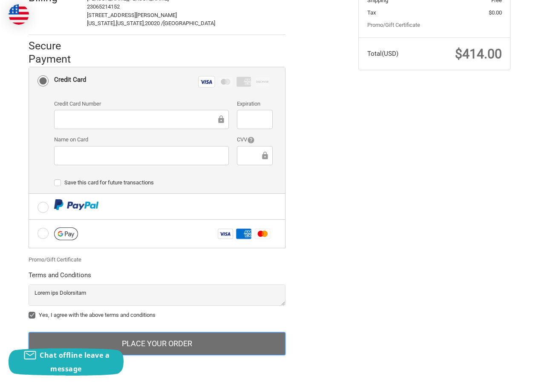
click at [158, 346] on button "Place Your Order" at bounding box center [157, 343] width 257 height 23
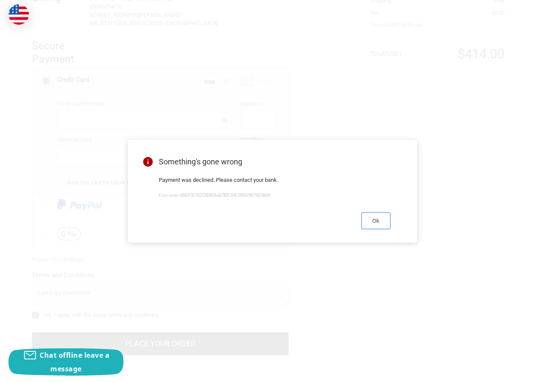
click at [375, 220] on button "Ok" at bounding box center [375, 220] width 29 height 17
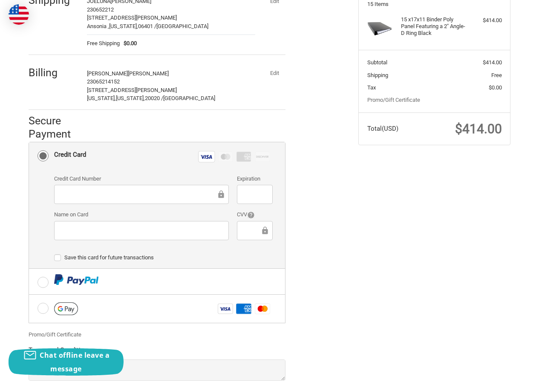
scroll to position [116, 0]
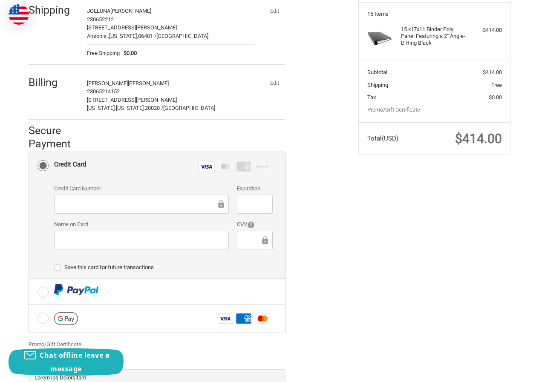
click at [278, 75] on div "Billing [PERSON_NAME] 23065214152 [STREET_ADDRESS][PERSON_NAME][US_STATE][US_ST…" at bounding box center [157, 94] width 257 height 52
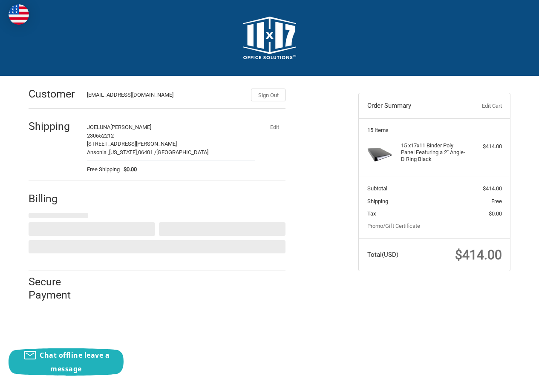
scroll to position [0, 0]
select select "US"
select select "DC"
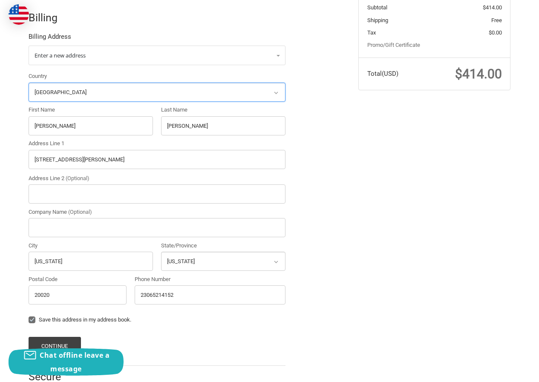
scroll to position [213, 0]
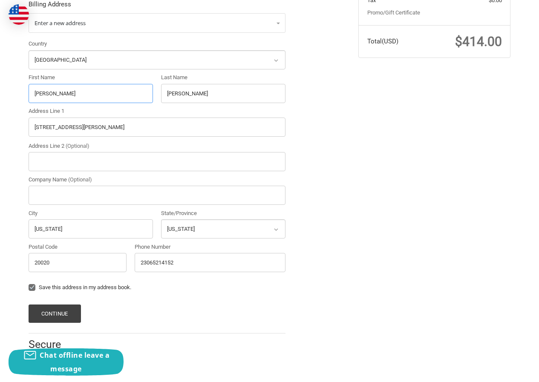
drag, startPoint x: 65, startPoint y: 99, endPoint x: 0, endPoint y: 89, distance: 65.9
click at [0, 89] on div "Customer [EMAIL_ADDRESS][DOMAIN_NAME] Sign Out Shipping JOELUNA [PERSON_NAME] 2…" at bounding box center [269, 118] width 539 height 511
paste input ""[PERSON_NAME] ""
drag, startPoint x: 57, startPoint y: 94, endPoint x: 204, endPoint y: 104, distance: 148.1
click at [204, 104] on div "Country Select a country [GEOGRAPHIC_DATA] [GEOGRAPHIC_DATA] [GEOGRAPHIC_DATA] …" at bounding box center [156, 158] width 265 height 236
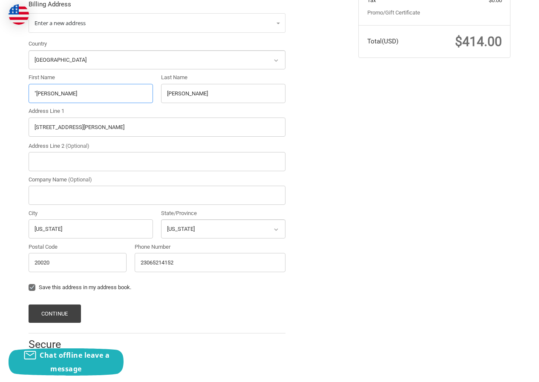
type input ""[PERSON_NAME]"
drag, startPoint x: 165, startPoint y: 90, endPoint x: 117, endPoint y: 92, distance: 48.6
click at [117, 92] on div "Country Select a country [GEOGRAPHIC_DATA] [GEOGRAPHIC_DATA] [GEOGRAPHIC_DATA] …" at bounding box center [156, 158] width 265 height 236
paste input "[PERSON_NAME] ""
drag, startPoint x: 182, startPoint y: 92, endPoint x: 260, endPoint y: 99, distance: 78.2
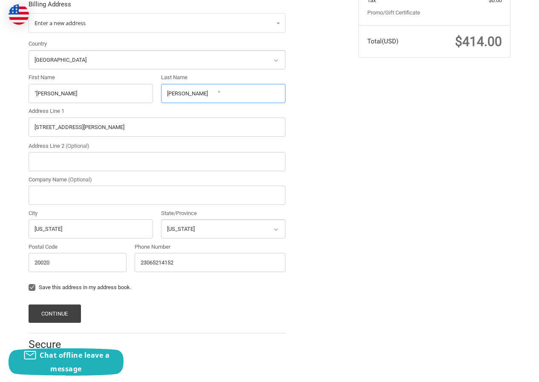
click at [260, 99] on input "[PERSON_NAME] "" at bounding box center [223, 93] width 124 height 19
type input "[PERSON_NAME]"
drag, startPoint x: 36, startPoint y: 94, endPoint x: 7, endPoint y: 97, distance: 29.2
click at [7, 97] on div "Customer [EMAIL_ADDRESS][DOMAIN_NAME] Sign Out Shipping JOELUNA [PERSON_NAME] 2…" at bounding box center [269, 118] width 539 height 511
type input "[PERSON_NAME]"
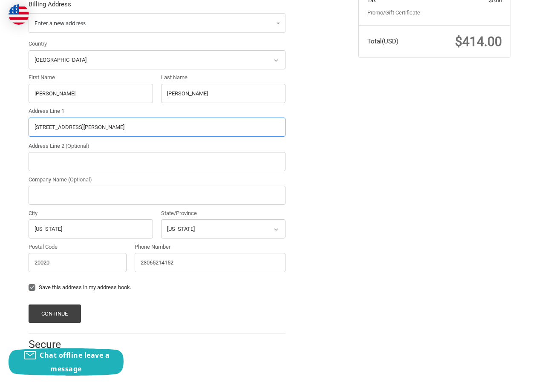
click at [0, 131] on div "Customer [EMAIL_ADDRESS][DOMAIN_NAME] Sign Out Shipping JOELUNA [PERSON_NAME] 2…" at bounding box center [269, 118] width 539 height 511
paste input "[STREET_ADDRESS]"
click at [135, 130] on input "[STREET_ADDRESS]" at bounding box center [157, 127] width 257 height 19
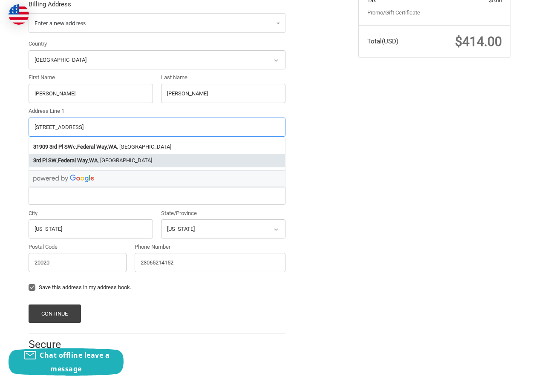
type input "[STREET_ADDRESS]"
drag, startPoint x: 85, startPoint y: 266, endPoint x: 0, endPoint y: 255, distance: 85.8
click at [0, 258] on div "Customer [EMAIL_ADDRESS][DOMAIN_NAME] Sign Out Shipping JOELUNA [PERSON_NAME] 2…" at bounding box center [269, 118] width 539 height 511
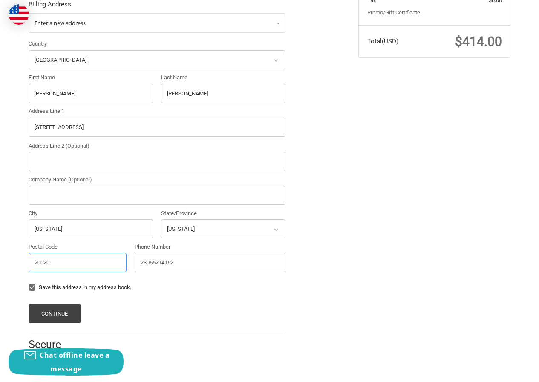
paste input "98023"
type input "98023"
click at [97, 122] on input "[STREET_ADDRESS]" at bounding box center [157, 127] width 257 height 19
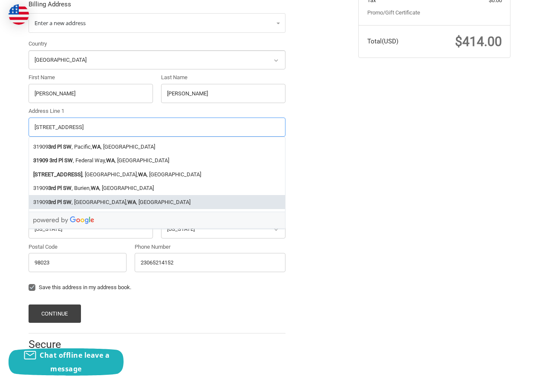
type input "[STREET_ADDRESS]"
click at [10, 207] on div "Customer [EMAIL_ADDRESS][DOMAIN_NAME] Sign Out Shipping JOELUNA [PERSON_NAME] 2…" at bounding box center [269, 118] width 539 height 511
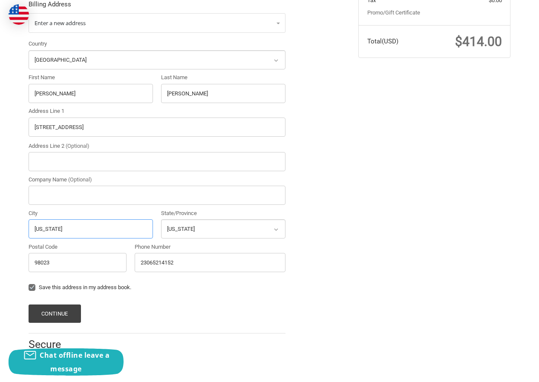
drag, startPoint x: 27, startPoint y: 234, endPoint x: 5, endPoint y: 235, distance: 21.7
click at [6, 235] on div "Customer [EMAIL_ADDRESS][DOMAIN_NAME] Sign Out Shipping JOELUNA [PERSON_NAME] 2…" at bounding box center [269, 118] width 539 height 511
paste input "Federal"
type input "Federal"
drag, startPoint x: 78, startPoint y: 128, endPoint x: 129, endPoint y: 127, distance: 50.2
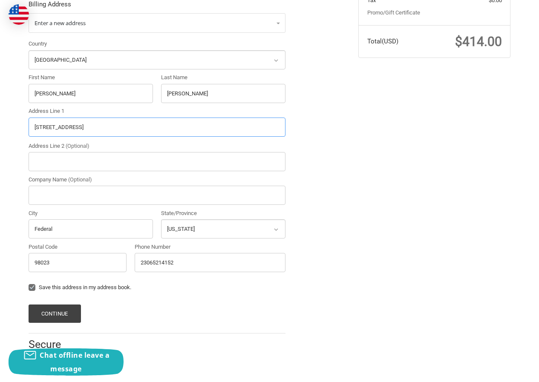
click at [129, 127] on input "[STREET_ADDRESS]" at bounding box center [157, 127] width 257 height 19
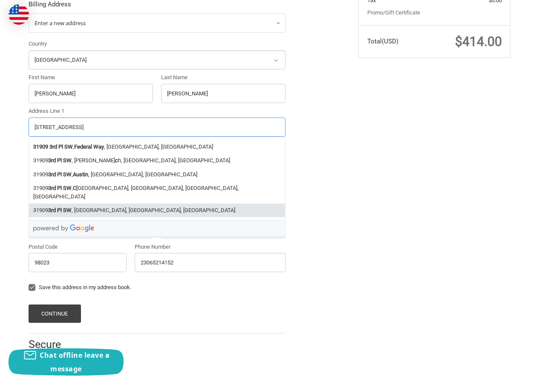
type input "[STREET_ADDRESS]"
click at [195, 243] on label "Phone Number" at bounding box center [210, 247] width 151 height 9
click at [195, 253] on input "23065214152" at bounding box center [210, 262] width 151 height 19
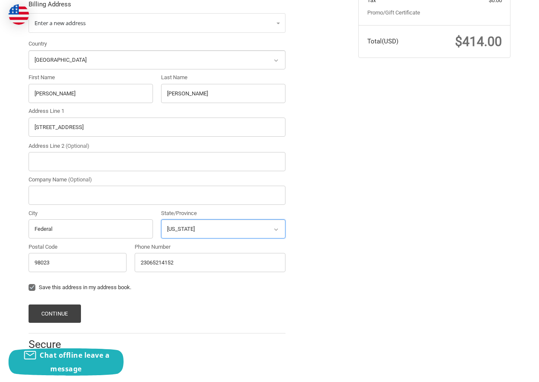
click at [196, 231] on select "Select a state [US_STATE] [US_STATE] [US_STATE] [US_STATE] [US_STATE] Armed For…" at bounding box center [223, 228] width 124 height 19
select select "WA"
click at [161, 219] on select "Select a state [US_STATE] [US_STATE] [US_STATE] [US_STATE] [US_STATE] Armed For…" at bounding box center [223, 228] width 124 height 19
click at [59, 309] on button "Continue" at bounding box center [55, 313] width 52 height 18
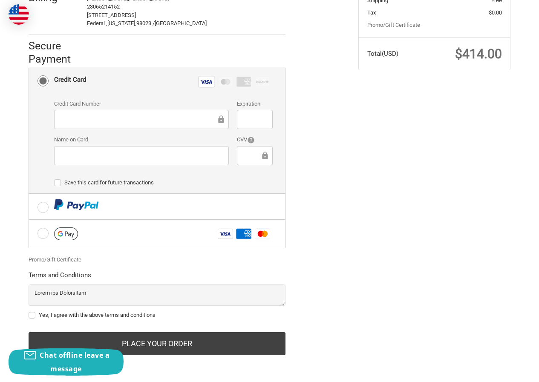
scroll to position [201, 0]
click at [63, 312] on label "Yes, I agree with the above terms and conditions" at bounding box center [157, 315] width 257 height 7
click at [29, 311] on input "Yes, I agree with the above terms and conditions" at bounding box center [29, 311] width 0 height 0
checkbox input "true"
click at [145, 356] on div "Customer [EMAIL_ADDRESS][DOMAIN_NAME] Sign Out Shipping [PERSON_NAME] 230652212…" at bounding box center [187, 120] width 330 height 490
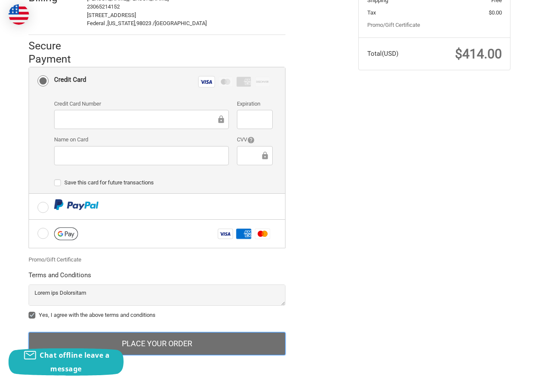
click at [145, 337] on button "Place Your Order" at bounding box center [157, 343] width 257 height 23
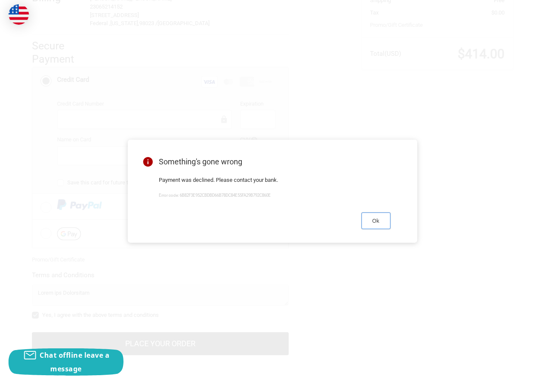
click at [370, 219] on button "Ok" at bounding box center [375, 220] width 29 height 17
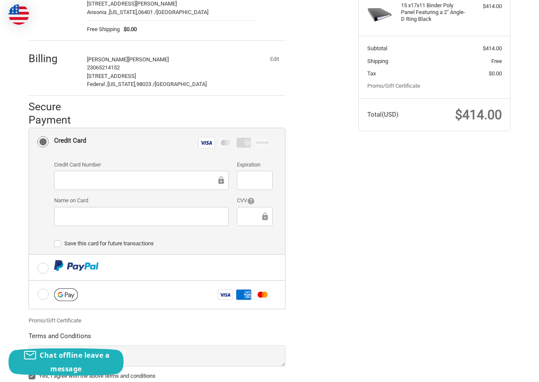
scroll to position [116, 0]
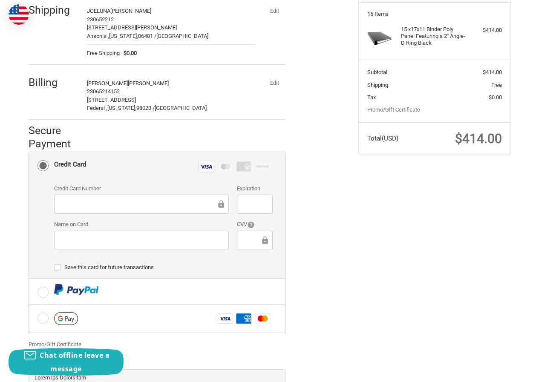
click at [273, 82] on button "Edit" at bounding box center [274, 83] width 22 height 12
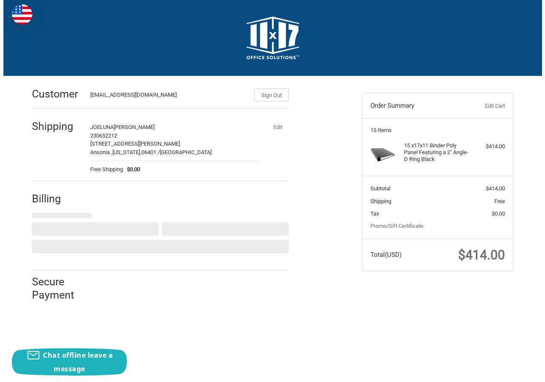
scroll to position [0, 0]
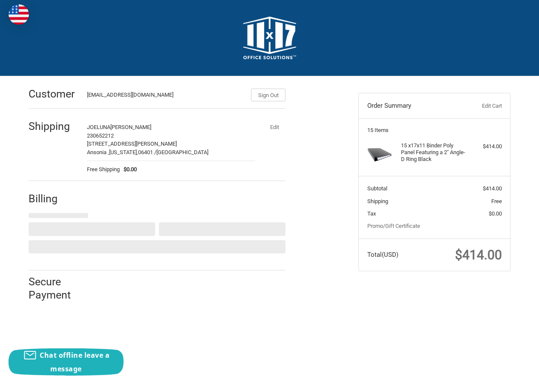
select select "US"
select select "WA"
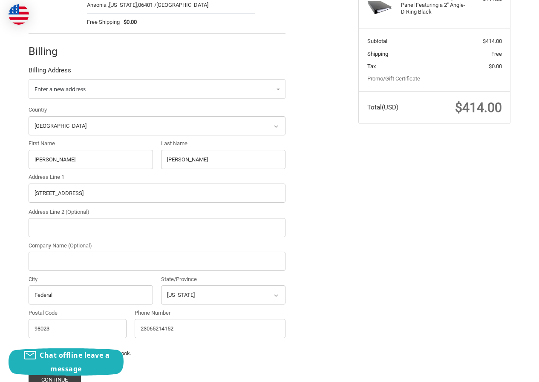
scroll to position [170, 0]
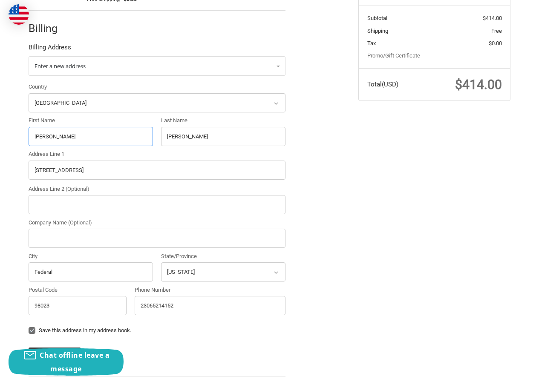
drag, startPoint x: 41, startPoint y: 140, endPoint x: 0, endPoint y: 144, distance: 41.1
click at [0, 145] on div "Customer [EMAIL_ADDRESS][DOMAIN_NAME] Sign Out Shipping JOELUNA [PERSON_NAME] 2…" at bounding box center [269, 161] width 539 height 511
paste input ""[PERSON_NAME] ""
drag, startPoint x: 53, startPoint y: 138, endPoint x: 104, endPoint y: 135, distance: 51.2
click at [104, 135] on input ""[PERSON_NAME] "" at bounding box center [91, 136] width 124 height 19
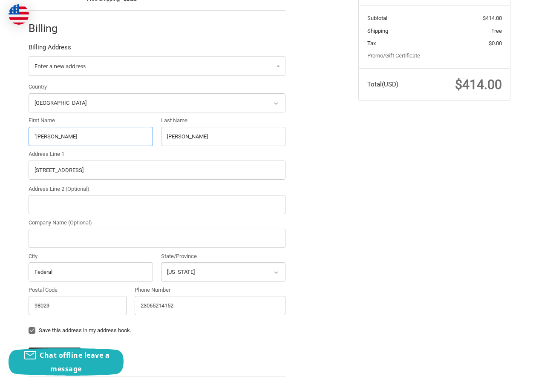
type input ""[PERSON_NAME]"
drag, startPoint x: 194, startPoint y: 146, endPoint x: 129, endPoint y: 140, distance: 65.0
click at [117, 138] on div "Country Select a country [GEOGRAPHIC_DATA] [GEOGRAPHIC_DATA] [GEOGRAPHIC_DATA] …" at bounding box center [156, 201] width 265 height 236
drag, startPoint x: 198, startPoint y: 135, endPoint x: 142, endPoint y: 139, distance: 55.9
click at [142, 139] on div "Country Select a country [GEOGRAPHIC_DATA] [GEOGRAPHIC_DATA] [GEOGRAPHIC_DATA] …" at bounding box center [156, 201] width 265 height 236
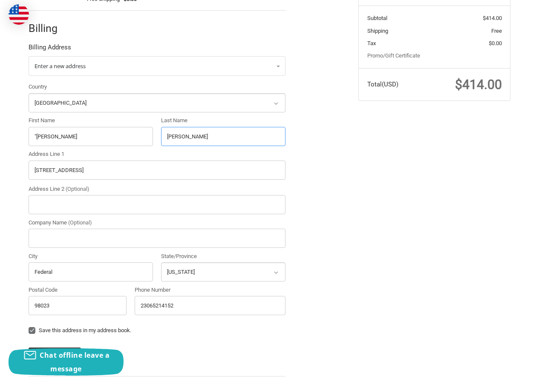
paste input "Tah ""
drag, startPoint x: 176, startPoint y: 138, endPoint x: 226, endPoint y: 138, distance: 50.2
click at [226, 138] on input "Tah "" at bounding box center [223, 136] width 124 height 19
type input "Tah"
drag, startPoint x: 35, startPoint y: 139, endPoint x: 0, endPoint y: 152, distance: 37.4
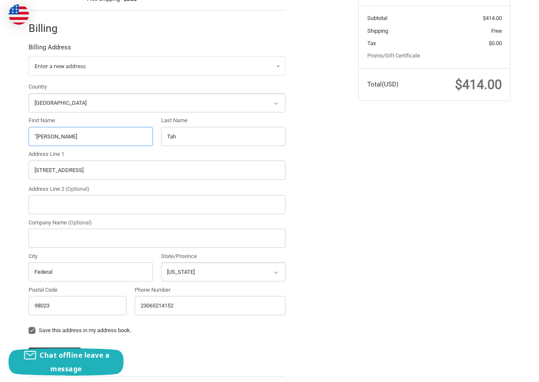
click at [0, 152] on div "Customer [EMAIL_ADDRESS][DOMAIN_NAME] Sign Out Shipping JOELUNA [PERSON_NAME] 2…" at bounding box center [269, 161] width 539 height 511
drag, startPoint x: 37, startPoint y: 140, endPoint x: 0, endPoint y: 143, distance: 36.7
click at [0, 143] on div "Customer [EMAIL_ADDRESS][DOMAIN_NAME] Sign Out Shipping JOELUNA [PERSON_NAME] 2…" at bounding box center [269, 161] width 539 height 511
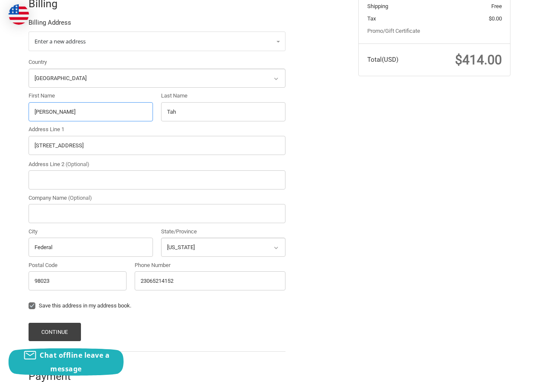
scroll to position [213, 0]
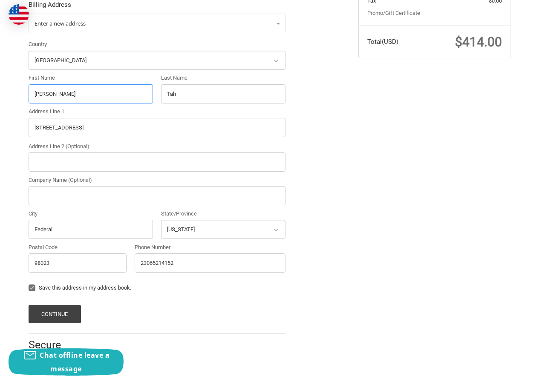
type input "[PERSON_NAME]"
drag, startPoint x: 83, startPoint y: 127, endPoint x: 0, endPoint y: 138, distance: 83.8
click at [0, 138] on div "Customer [EMAIL_ADDRESS][DOMAIN_NAME] Sign Out Shipping JOELUNA [PERSON_NAME] 2…" at bounding box center [269, 118] width 539 height 511
paste input "[STREET_ADDRESS][PERSON_NAME]"
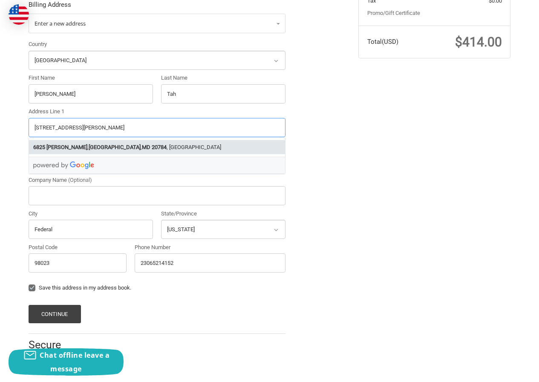
click at [130, 127] on input "[STREET_ADDRESS][PERSON_NAME]" at bounding box center [157, 127] width 257 height 19
click at [152, 149] on strong "20784" at bounding box center [159, 147] width 15 height 9
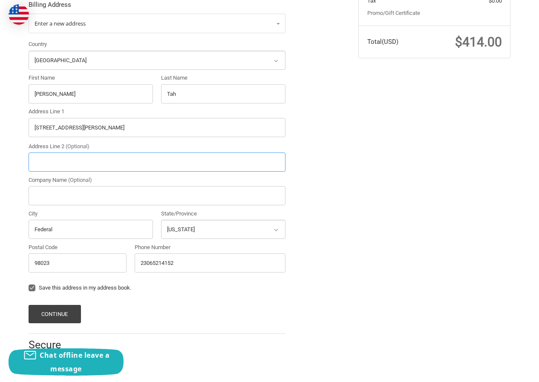
type input "[STREET_ADDRESS][PERSON_NAME]"
type input "[GEOGRAPHIC_DATA]"
select select "MD"
type input "20784"
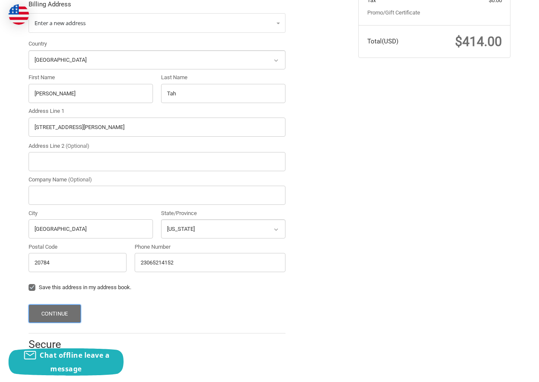
click at [67, 312] on button "Continue" at bounding box center [55, 313] width 52 height 18
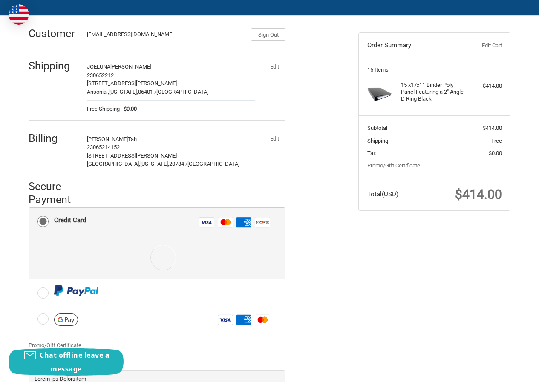
scroll to position [147, 0]
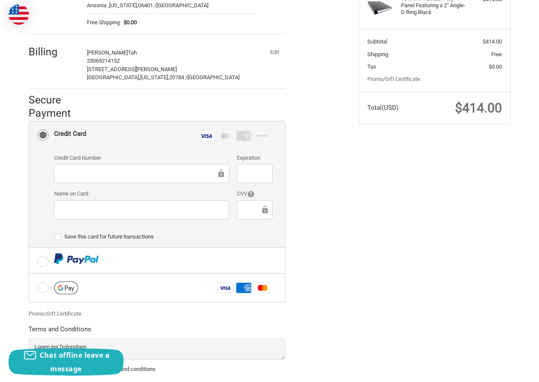
click at [140, 202] on div at bounding box center [141, 209] width 175 height 19
click at [251, 216] on div at bounding box center [254, 209] width 35 height 19
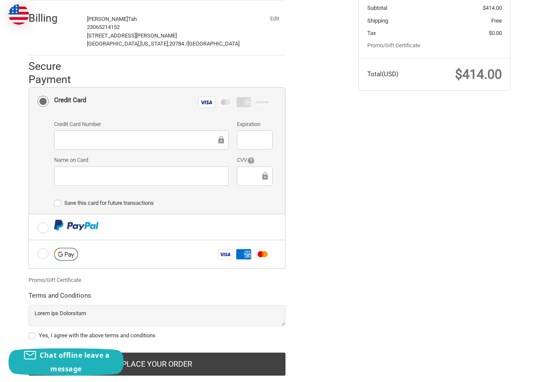
scroll to position [201, 0]
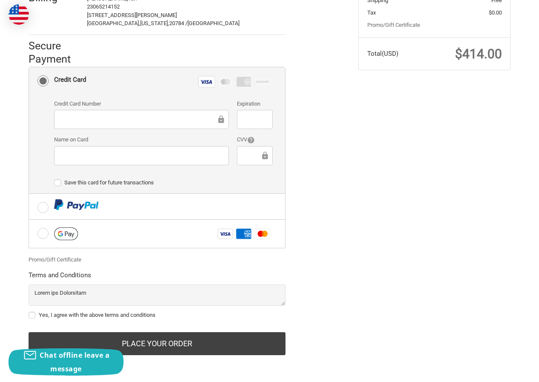
click at [71, 312] on label "Yes, I agree with the above terms and conditions" at bounding box center [157, 315] width 257 height 7
click at [29, 311] on input "Yes, I agree with the above terms and conditions" at bounding box center [29, 311] width 0 height 0
checkbox input "true"
click at [120, 349] on div "Chat offline leave a message" at bounding box center [66, 361] width 115 height 27
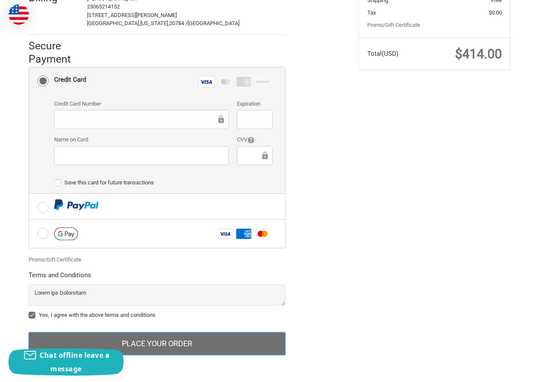
click at [129, 342] on button "Place Your Order" at bounding box center [157, 343] width 257 height 23
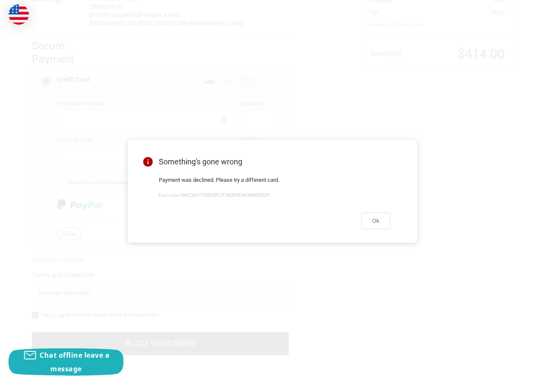
click at [358, 204] on div "Ok" at bounding box center [275, 220] width 252 height 35
click at [370, 222] on button "Ok" at bounding box center [375, 220] width 29 height 17
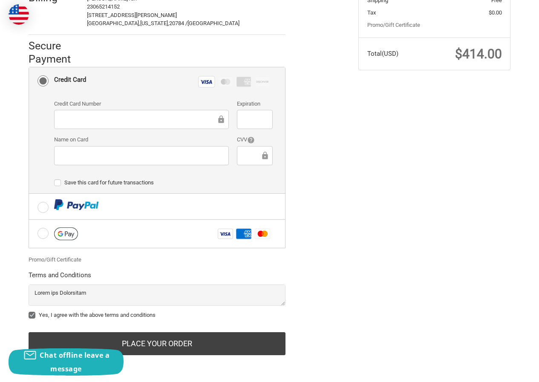
scroll to position [116, 0]
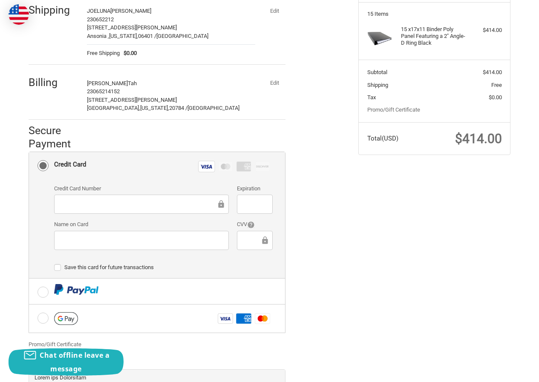
click at [269, 86] on button "Edit" at bounding box center [274, 83] width 22 height 12
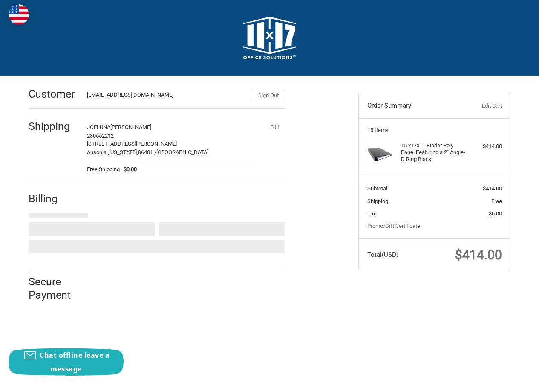
select select "US"
select select "MD"
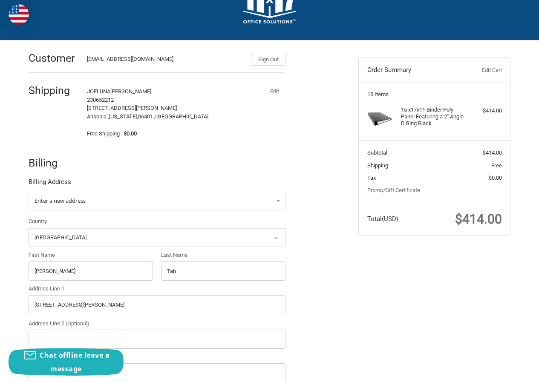
scroll to position [213, 0]
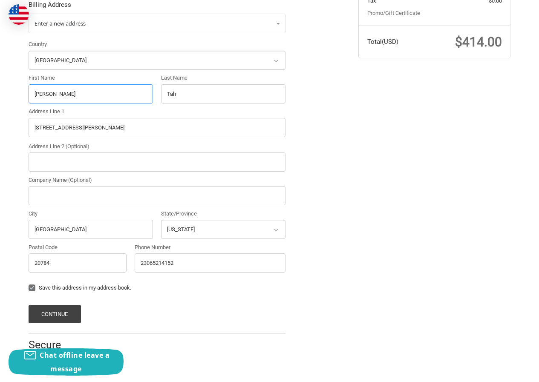
paste input ""[PERSON_NAME] ""
drag, startPoint x: 57, startPoint y: 94, endPoint x: 23, endPoint y: 97, distance: 33.4
click at [23, 97] on div "Customer [EMAIL_ADDRESS][DOMAIN_NAME] Sign Out Shipping JOELUNA [PERSON_NAME] 2…" at bounding box center [187, 114] width 330 height 502
click at [64, 95] on input ""[PERSON_NAME] "" at bounding box center [91, 93] width 124 height 19
drag, startPoint x: 61, startPoint y: 95, endPoint x: 169, endPoint y: 94, distance: 108.1
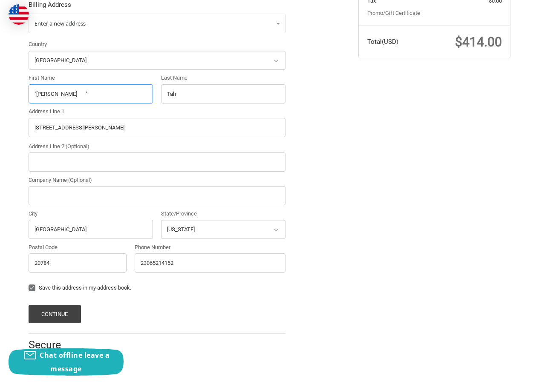
click at [169, 94] on div "Country Select a country [GEOGRAPHIC_DATA] [GEOGRAPHIC_DATA] [GEOGRAPHIC_DATA] …" at bounding box center [156, 158] width 265 height 236
type input ""[PERSON_NAME]"
drag, startPoint x: 132, startPoint y: 95, endPoint x: 62, endPoint y: 96, distance: 69.8
click at [57, 96] on div "Country Select a country [GEOGRAPHIC_DATA] [GEOGRAPHIC_DATA] [GEOGRAPHIC_DATA] …" at bounding box center [156, 158] width 265 height 236
paste input "Butts ""
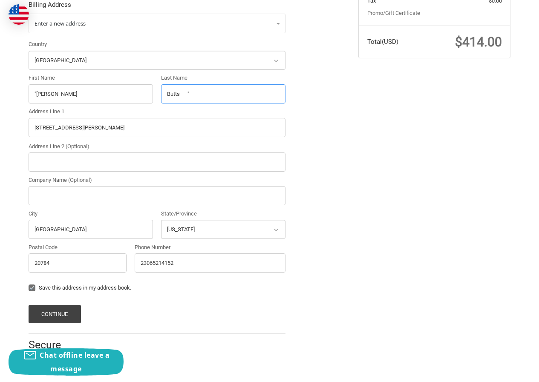
drag, startPoint x: 181, startPoint y: 94, endPoint x: 244, endPoint y: 92, distance: 63.0
click at [244, 92] on input "Butts "" at bounding box center [223, 93] width 124 height 19
type input "Butts"
drag, startPoint x: 36, startPoint y: 95, endPoint x: 0, endPoint y: 102, distance: 36.6
click at [0, 102] on div "Customer [EMAIL_ADDRESS][DOMAIN_NAME] Sign Out Shipping JOELUNA [PERSON_NAME] 2…" at bounding box center [269, 118] width 539 height 511
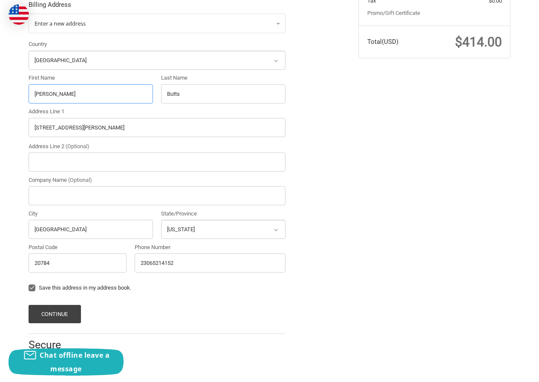
type input "[PERSON_NAME]"
click at [0, 133] on div "Customer [EMAIL_ADDRESS][DOMAIN_NAME] Sign Out Shipping JOELUNA [PERSON_NAME] 2…" at bounding box center [269, 118] width 539 height 511
paste input "[STREET_ADDRESS]"
click at [149, 122] on input "[STREET_ADDRESS]" at bounding box center [157, 127] width 257 height 19
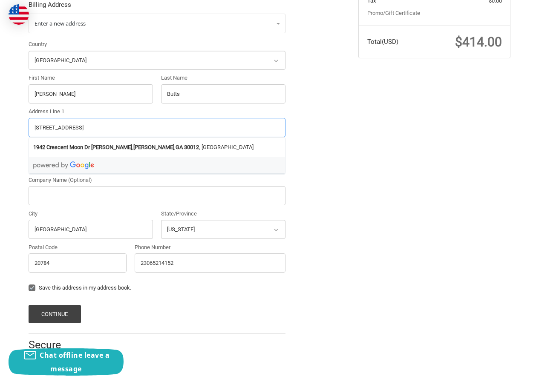
click at [149, 122] on input "[STREET_ADDRESS]" at bounding box center [157, 127] width 257 height 19
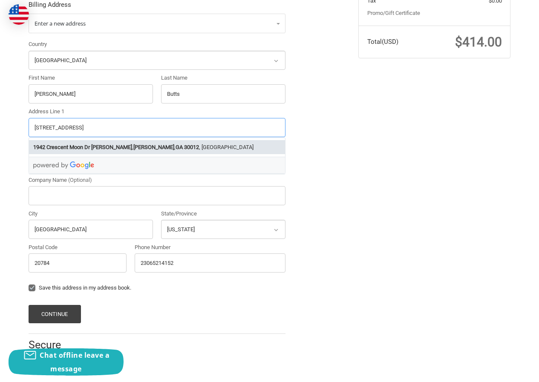
click at [184, 146] on strong "30012" at bounding box center [191, 147] width 15 height 9
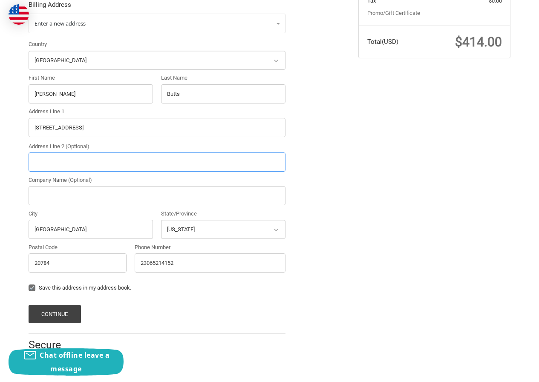
type input "1942 [GEOGRAPHIC_DATA][PERSON_NAME]"
type input "[PERSON_NAME]"
select select "GA"
type input "30012"
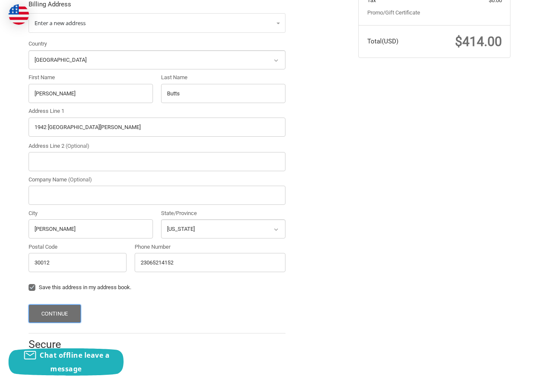
click at [64, 314] on button "Continue" at bounding box center [55, 313] width 52 height 18
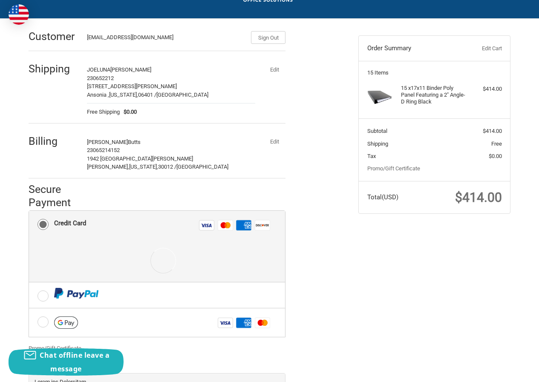
scroll to position [147, 0]
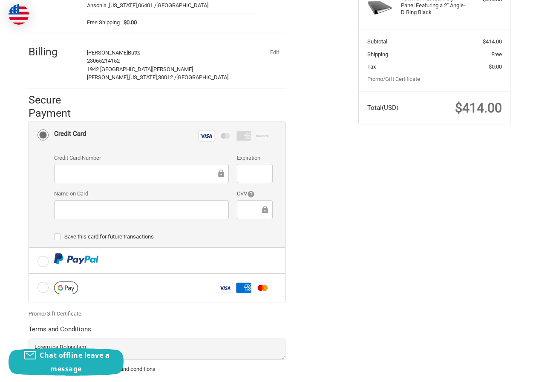
click at [242, 172] on div at bounding box center [254, 173] width 35 height 19
click at [245, 180] on div at bounding box center [254, 173] width 35 height 19
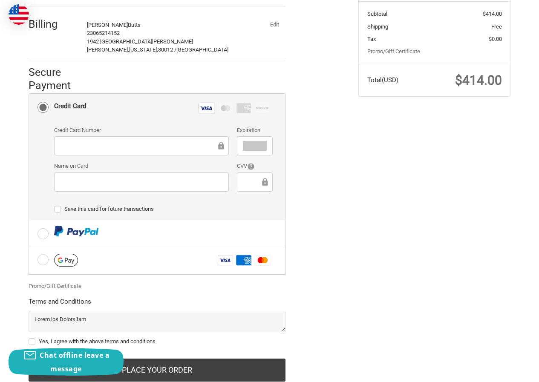
scroll to position [201, 0]
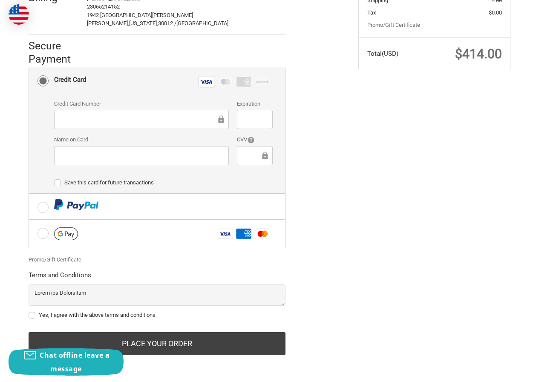
click at [79, 313] on label "Yes, I agree with the above terms and conditions" at bounding box center [157, 315] width 257 height 7
click at [29, 311] on input "Yes, I agree with the above terms and conditions" at bounding box center [29, 311] width 0 height 0
checkbox input "true"
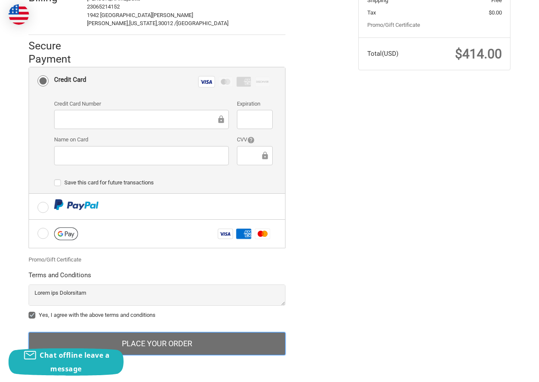
click at [137, 347] on button "Place Your Order" at bounding box center [157, 343] width 257 height 23
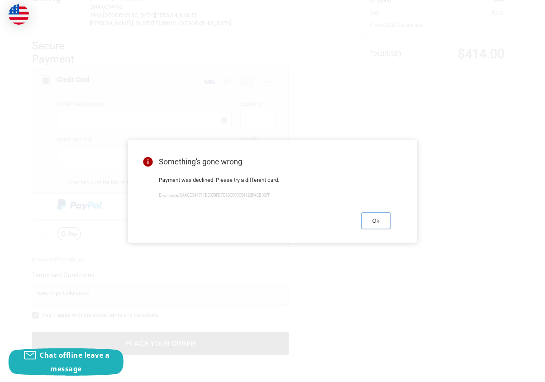
click at [370, 219] on button "Ok" at bounding box center [375, 220] width 29 height 17
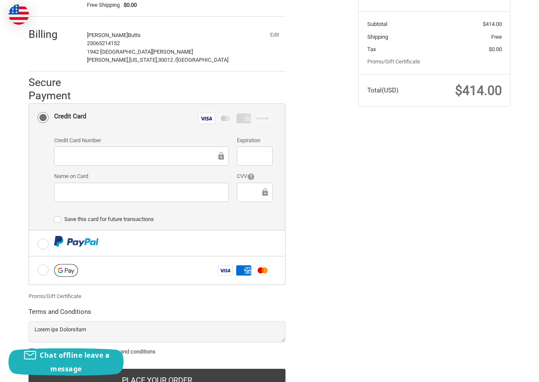
scroll to position [116, 0]
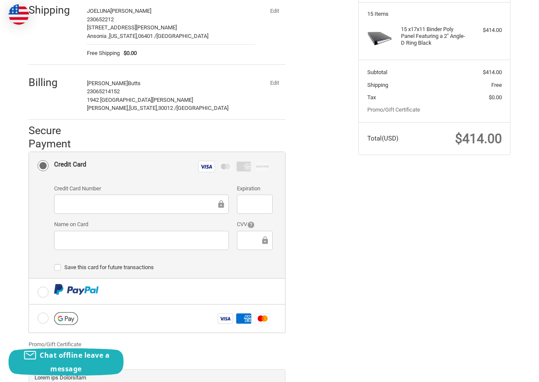
click at [272, 87] on button "Edit" at bounding box center [274, 83] width 22 height 12
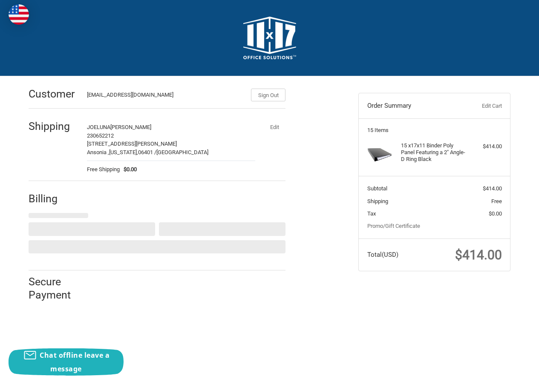
select select "US"
select select "GA"
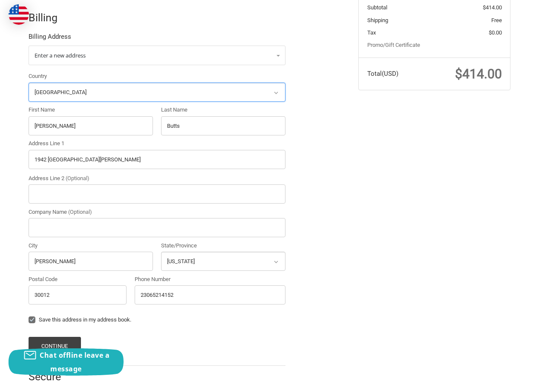
scroll to position [96, 0]
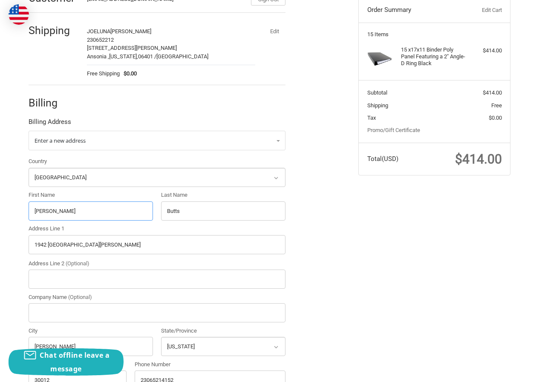
drag, startPoint x: 46, startPoint y: 211, endPoint x: 0, endPoint y: 215, distance: 46.6
click at [0, 215] on div "Customer [EMAIL_ADDRESS][DOMAIN_NAME] Sign Out Shipping JOELUNA [PERSON_NAME] 2…" at bounding box center [269, 235] width 539 height 511
paste input ""[PERSON_NAME] ""
drag, startPoint x: 55, startPoint y: 215, endPoint x: 165, endPoint y: 214, distance: 109.8
click at [165, 214] on div "Country Select a country [GEOGRAPHIC_DATA] [GEOGRAPHIC_DATA] [GEOGRAPHIC_DATA] …" at bounding box center [156, 275] width 265 height 236
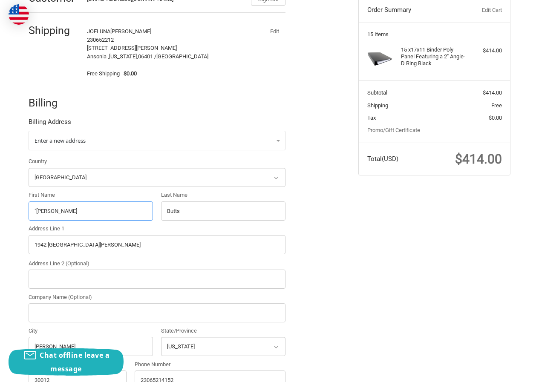
type input ""[PERSON_NAME]"
drag, startPoint x: 90, startPoint y: 212, endPoint x: 84, endPoint y: 212, distance: 6.0
click at [84, 212] on div "Country Select a country [GEOGRAPHIC_DATA] [GEOGRAPHIC_DATA] [GEOGRAPHIC_DATA] …" at bounding box center [156, 275] width 265 height 236
paste input "[PERSON_NAME] ""
drag, startPoint x: 186, startPoint y: 209, endPoint x: 241, endPoint y: 202, distance: 55.3
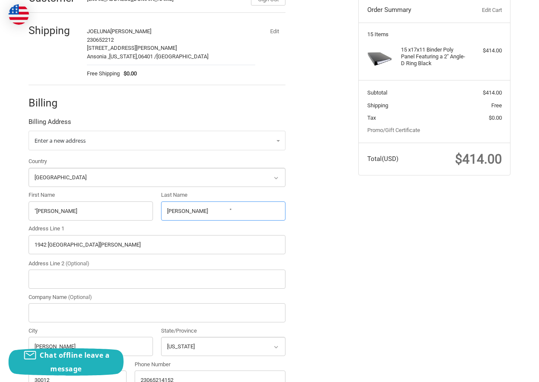
click at [241, 202] on input "[PERSON_NAME] "" at bounding box center [223, 210] width 124 height 19
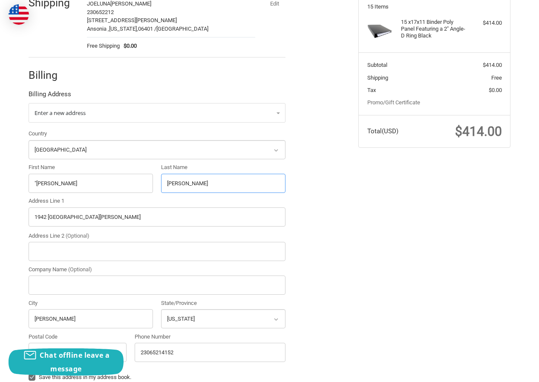
scroll to position [138, 0]
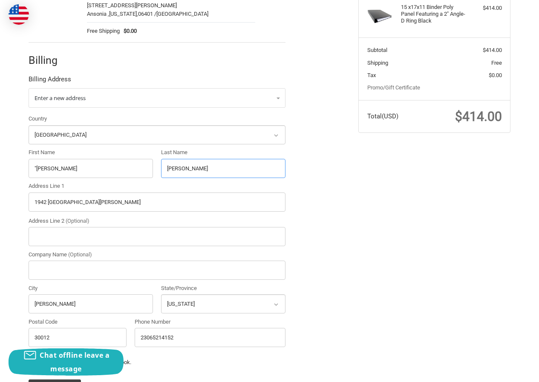
type input "[PERSON_NAME]"
drag, startPoint x: 37, startPoint y: 168, endPoint x: 0, endPoint y: 174, distance: 37.2
click at [0, 174] on div "Customer [EMAIL_ADDRESS][DOMAIN_NAME] Sign Out Shipping JOELUNA [PERSON_NAME] 2…" at bounding box center [269, 193] width 539 height 511
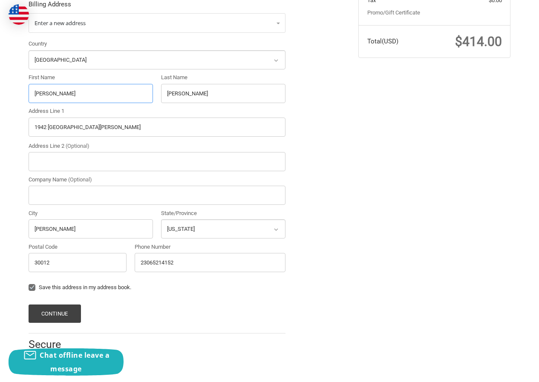
type input "[PERSON_NAME]"
drag, startPoint x: 112, startPoint y: 124, endPoint x: 0, endPoint y: 124, distance: 111.5
click at [0, 124] on div "Customer [EMAIL_ADDRESS][DOMAIN_NAME] Sign Out Shipping JOELUNA [PERSON_NAME] 2…" at bounding box center [269, 118] width 539 height 511
paste input "[STREET_ADDRESS][PERSON_NAME]"
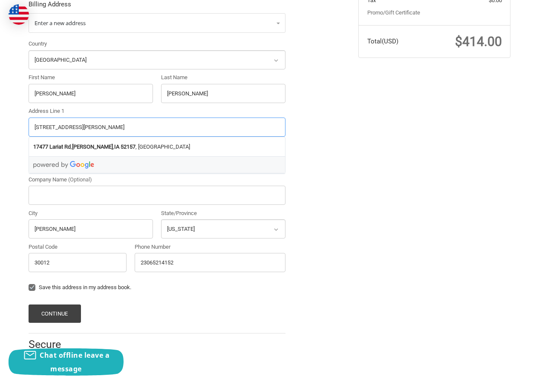
click at [118, 126] on input "[STREET_ADDRESS][PERSON_NAME]" at bounding box center [157, 127] width 257 height 19
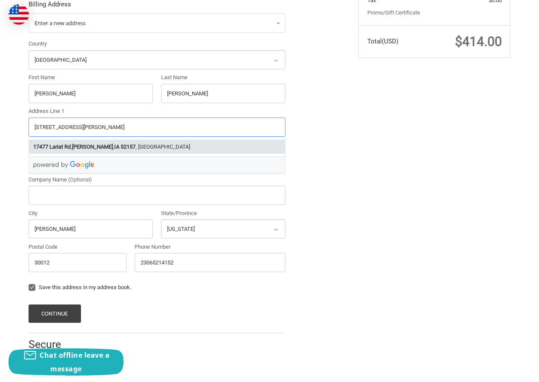
click at [120, 143] on strong "52157" at bounding box center [127, 147] width 15 height 9
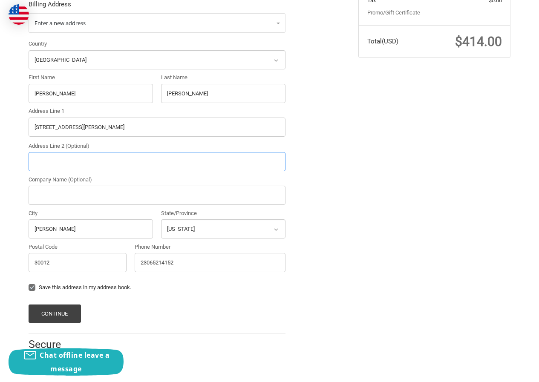
type input "[STREET_ADDRESS]"
type input "[PERSON_NAME]"
select select "IA"
type input "52157"
click at [67, 304] on button "Continue" at bounding box center [55, 313] width 52 height 18
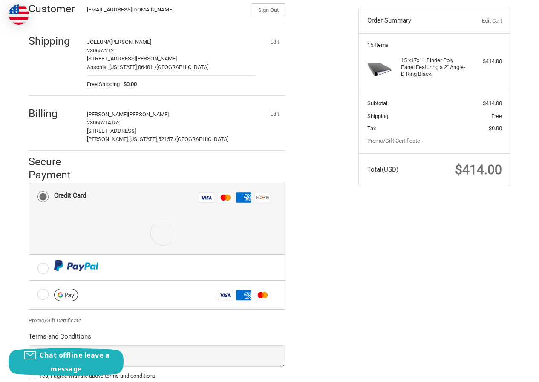
scroll to position [147, 0]
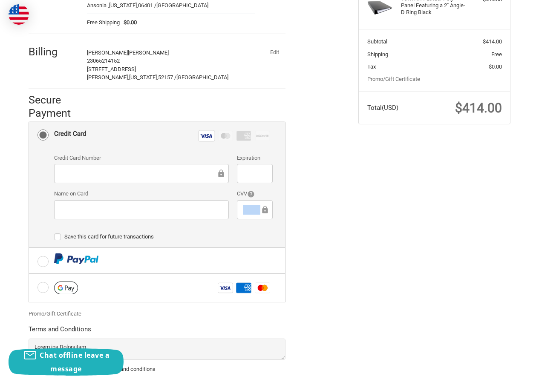
click at [260, 204] on div "CVV" at bounding box center [255, 204] width 44 height 31
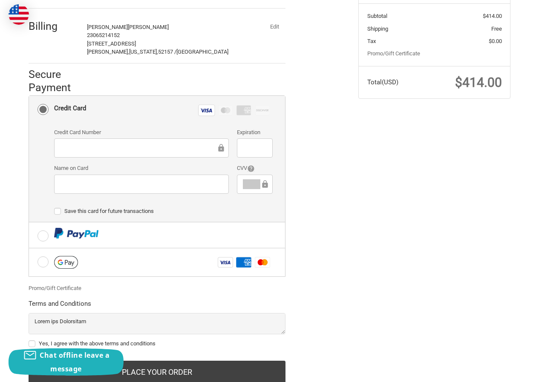
scroll to position [201, 0]
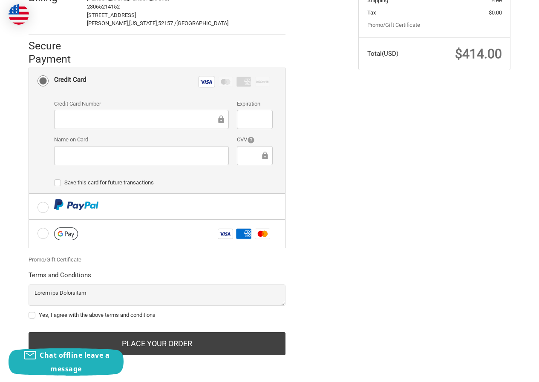
click at [87, 315] on label "Yes, I agree with the above terms and conditions" at bounding box center [157, 315] width 257 height 7
click at [29, 311] on input "Yes, I agree with the above terms and conditions" at bounding box center [29, 311] width 0 height 0
checkbox input "true"
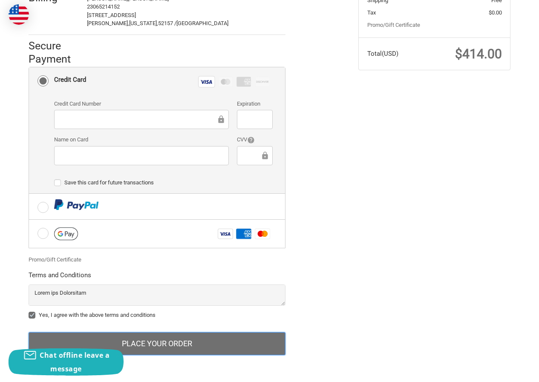
click at [148, 346] on button "Place Your Order" at bounding box center [157, 343] width 257 height 23
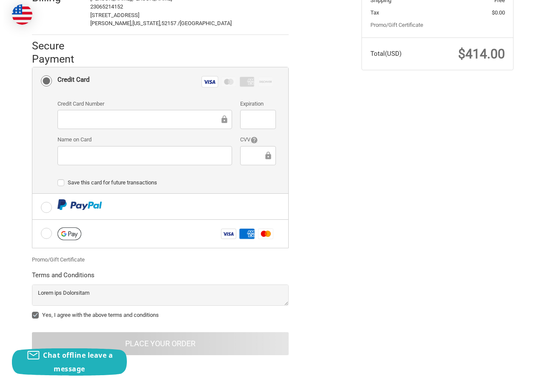
scroll to position [0, 0]
